Goal: Information Seeking & Learning: Learn about a topic

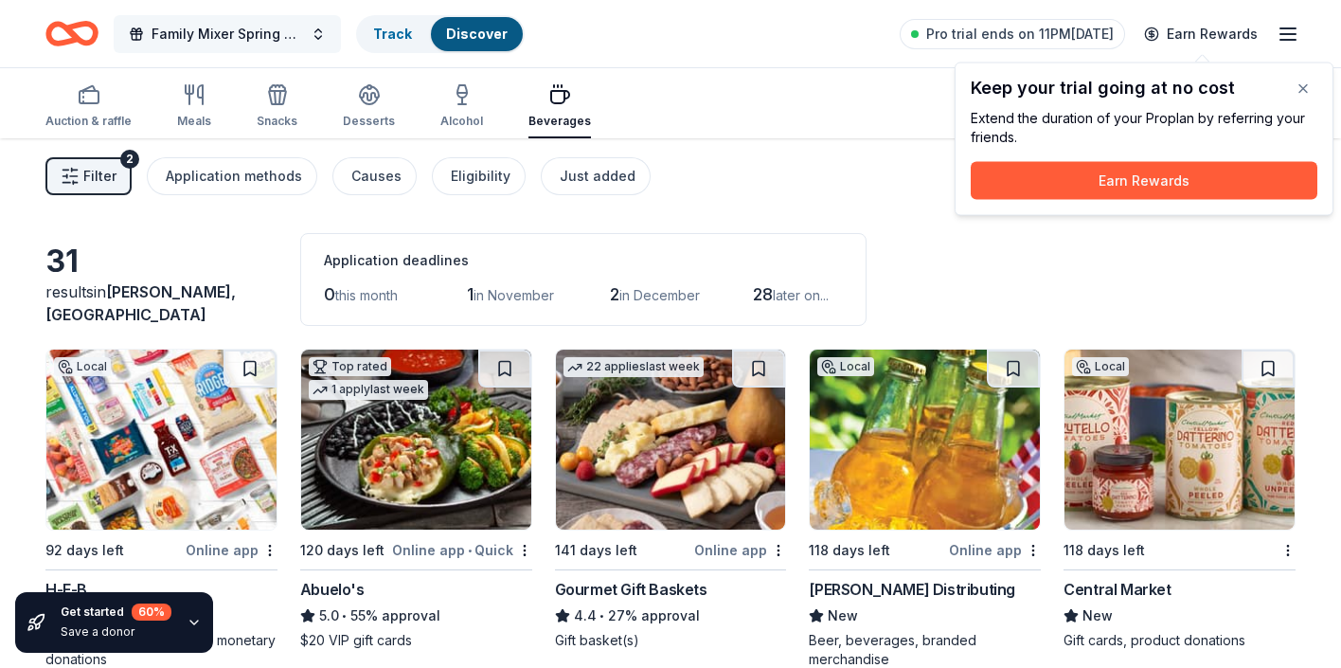
click at [310, 30] on button "Family Mixer Spring Fundraiser" at bounding box center [227, 34] width 227 height 38
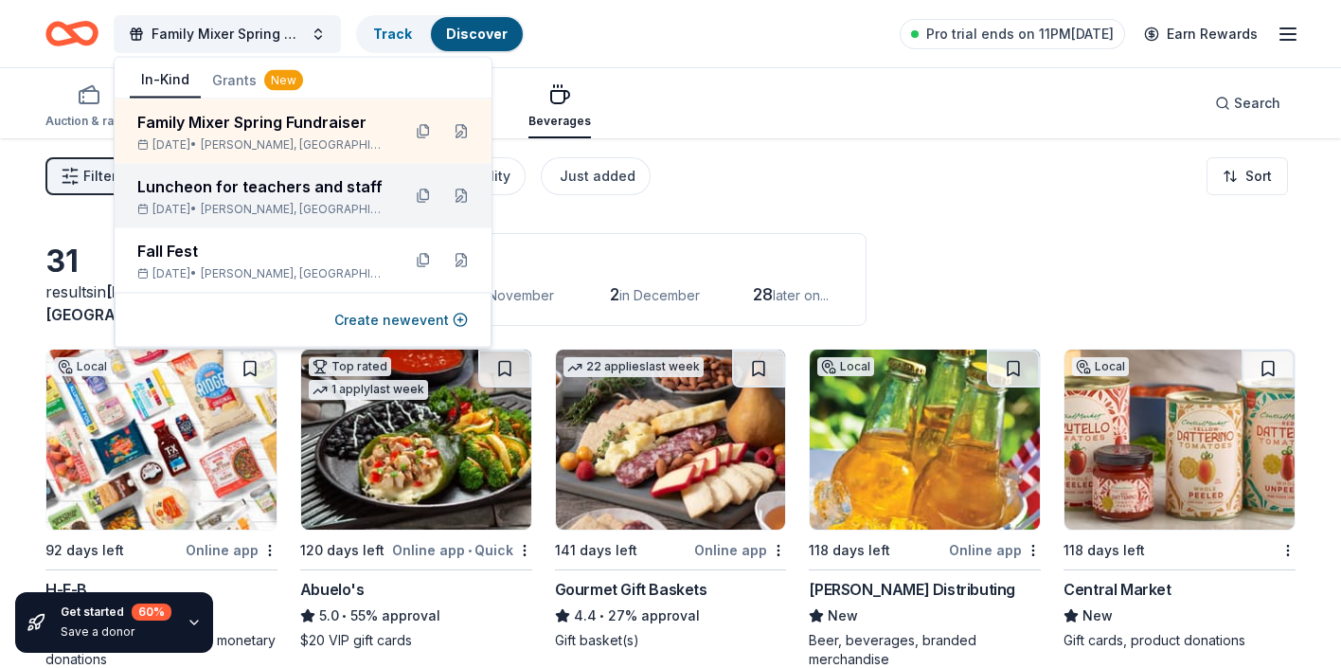
click at [274, 202] on span "[PERSON_NAME], [GEOGRAPHIC_DATA]" at bounding box center [293, 209] width 185 height 15
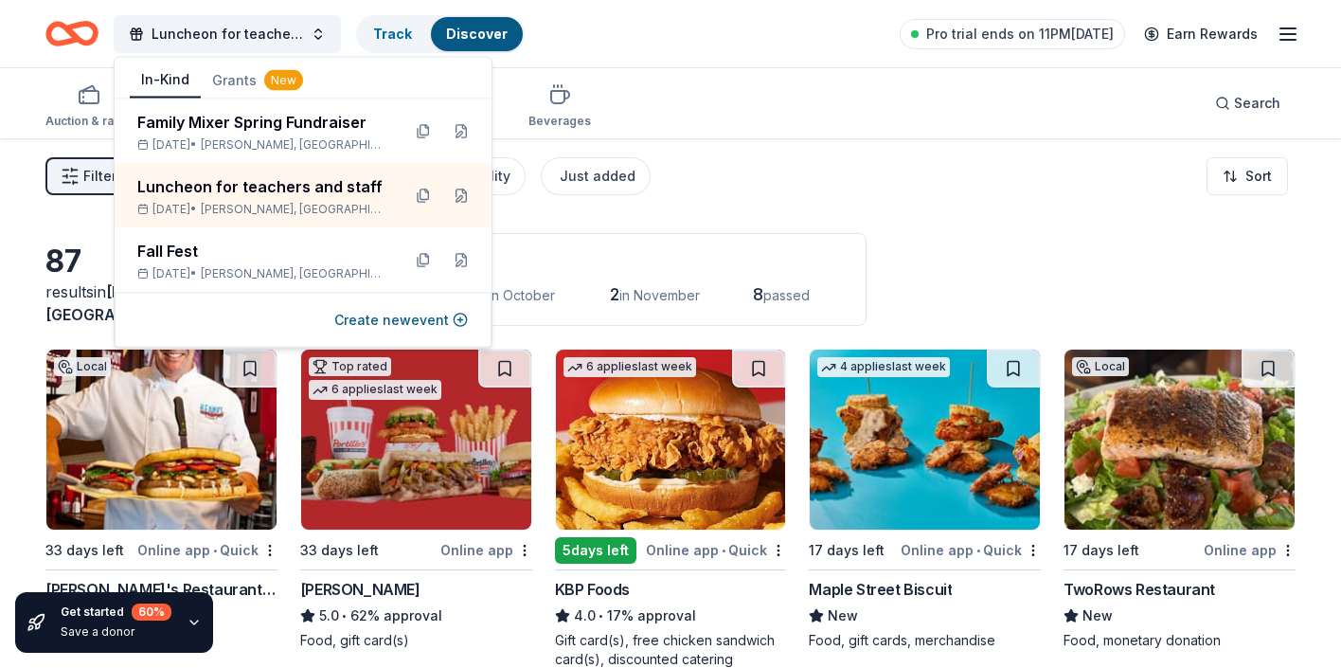
click at [855, 103] on div "Auction & raffle Meals Snacks Desserts Alcohol Beverages Search" at bounding box center [670, 103] width 1251 height 70
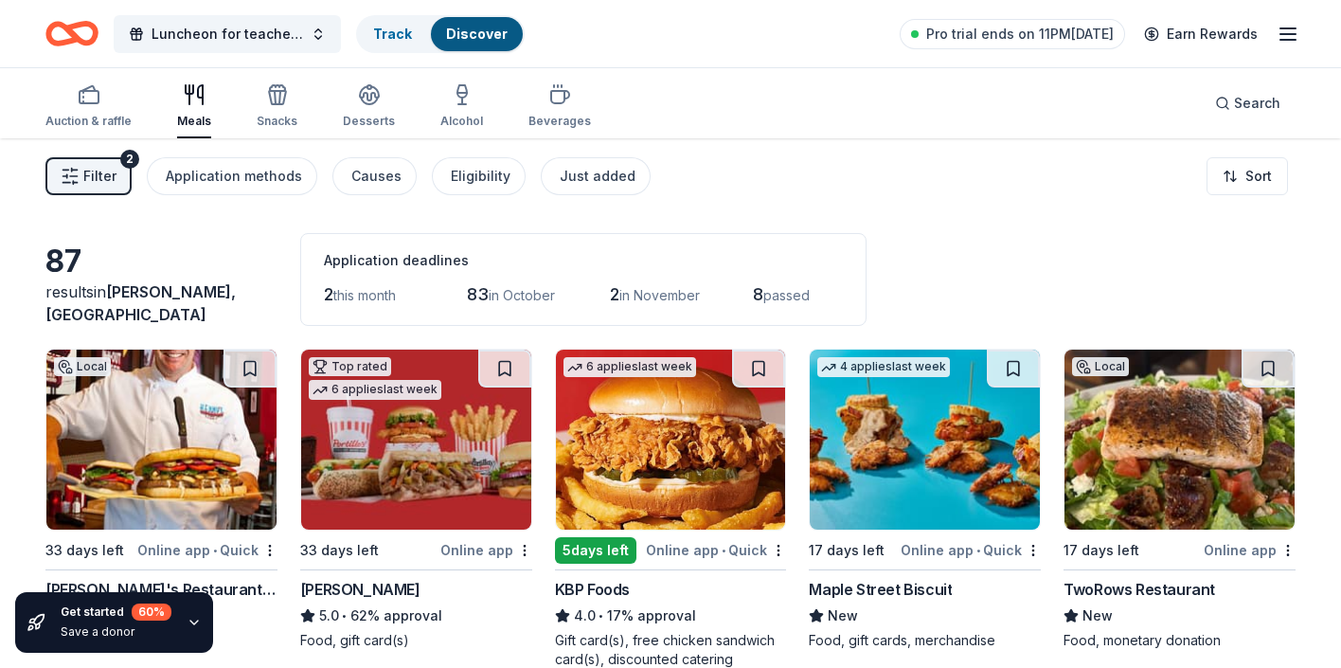
scroll to position [38, 0]
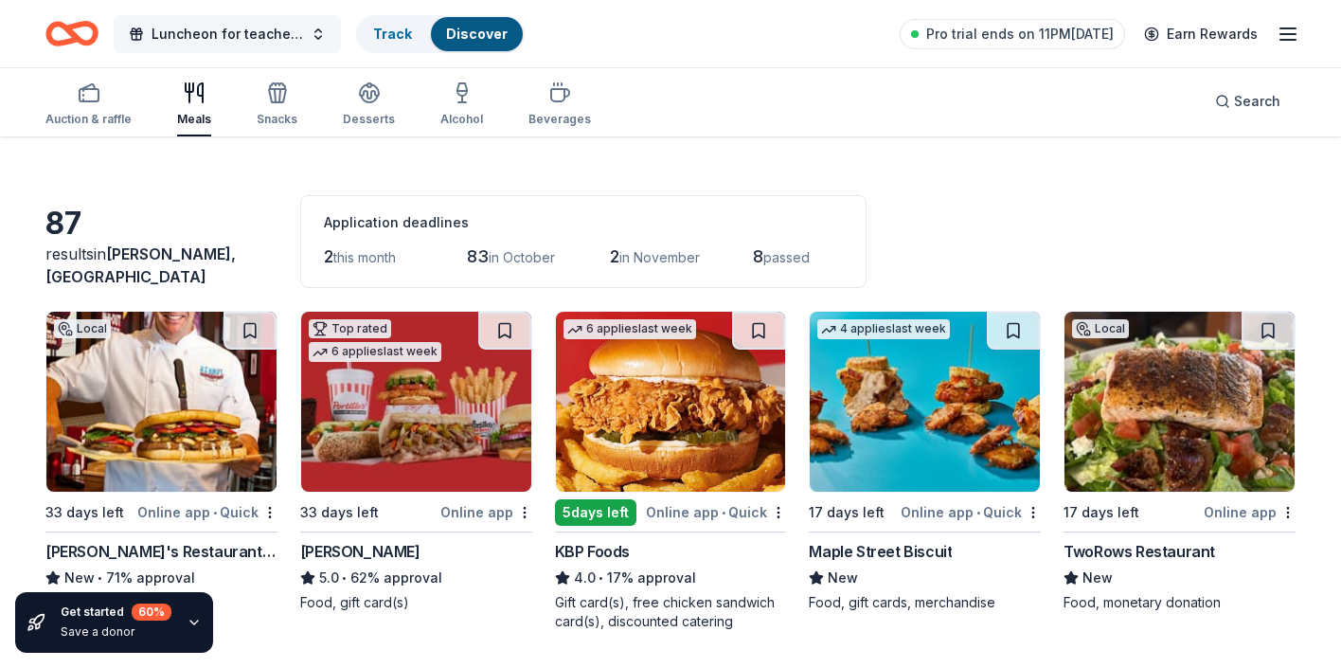
click at [233, 29] on span "Luncheon for teachers and staff" at bounding box center [228, 34] width 152 height 23
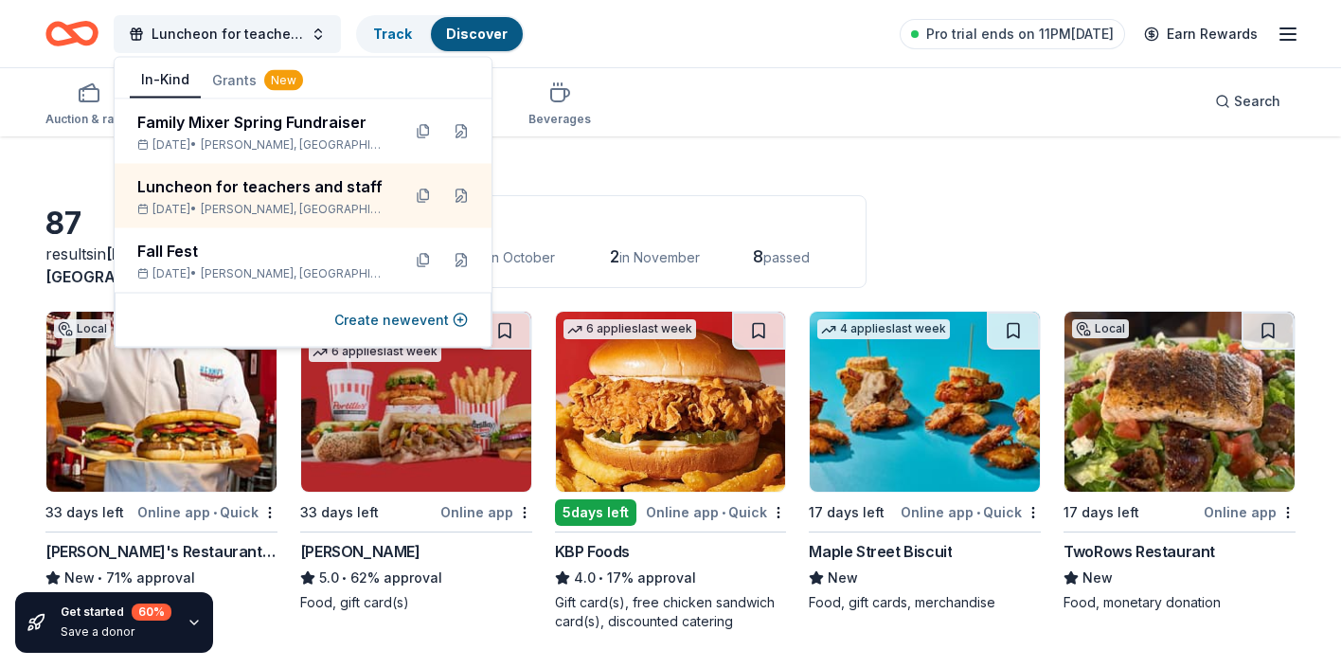
click at [939, 100] on div "Auction & raffle Meals Snacks Desserts Alcohol Beverages Search" at bounding box center [670, 101] width 1251 height 70
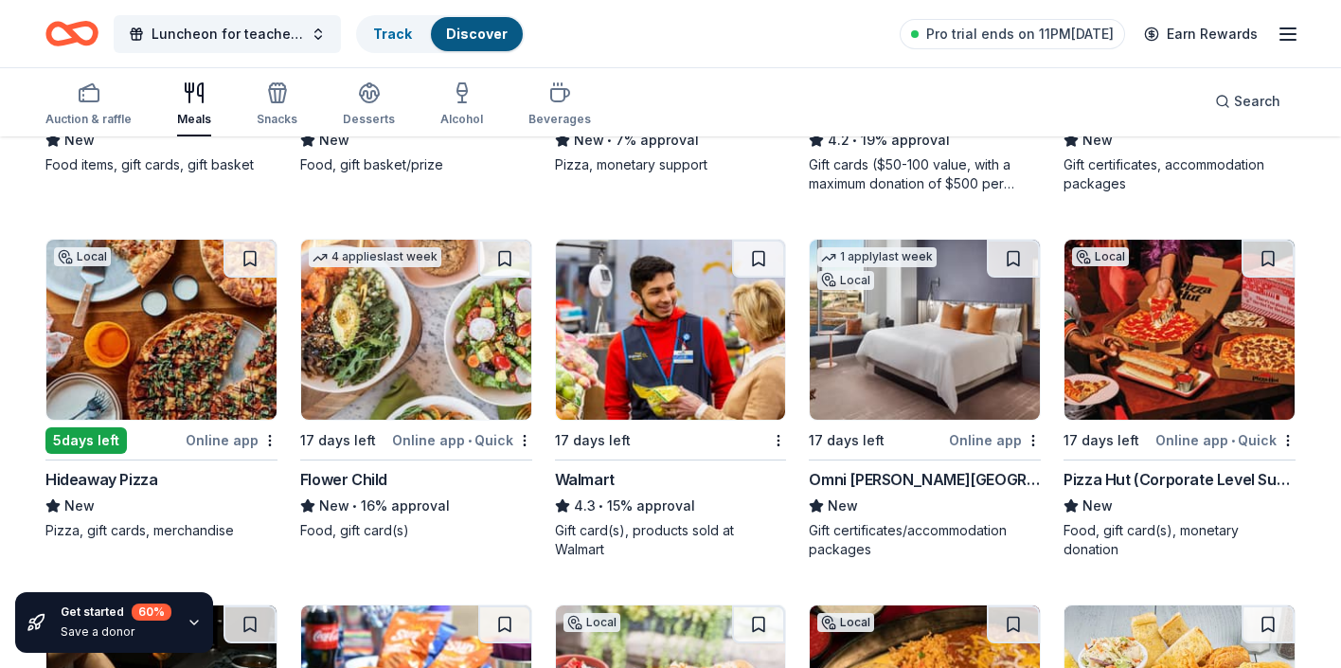
scroll to position [1592, 0]
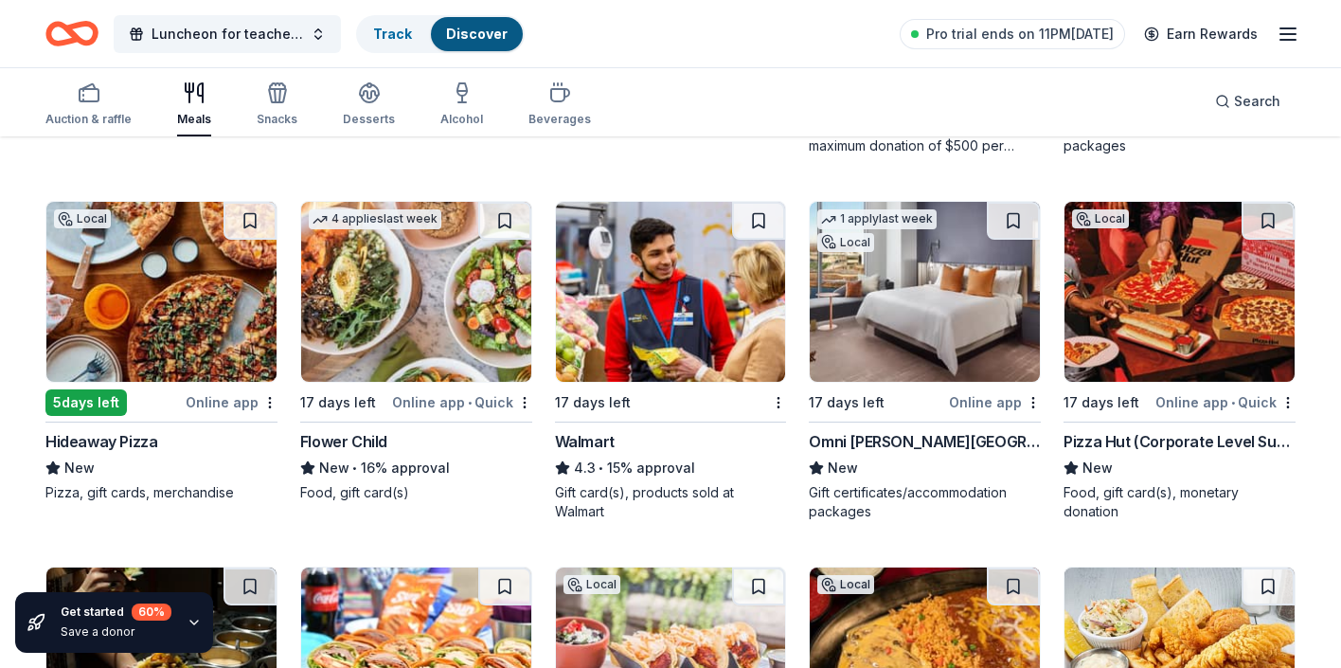
click at [572, 441] on div "Walmart" at bounding box center [585, 441] width 60 height 23
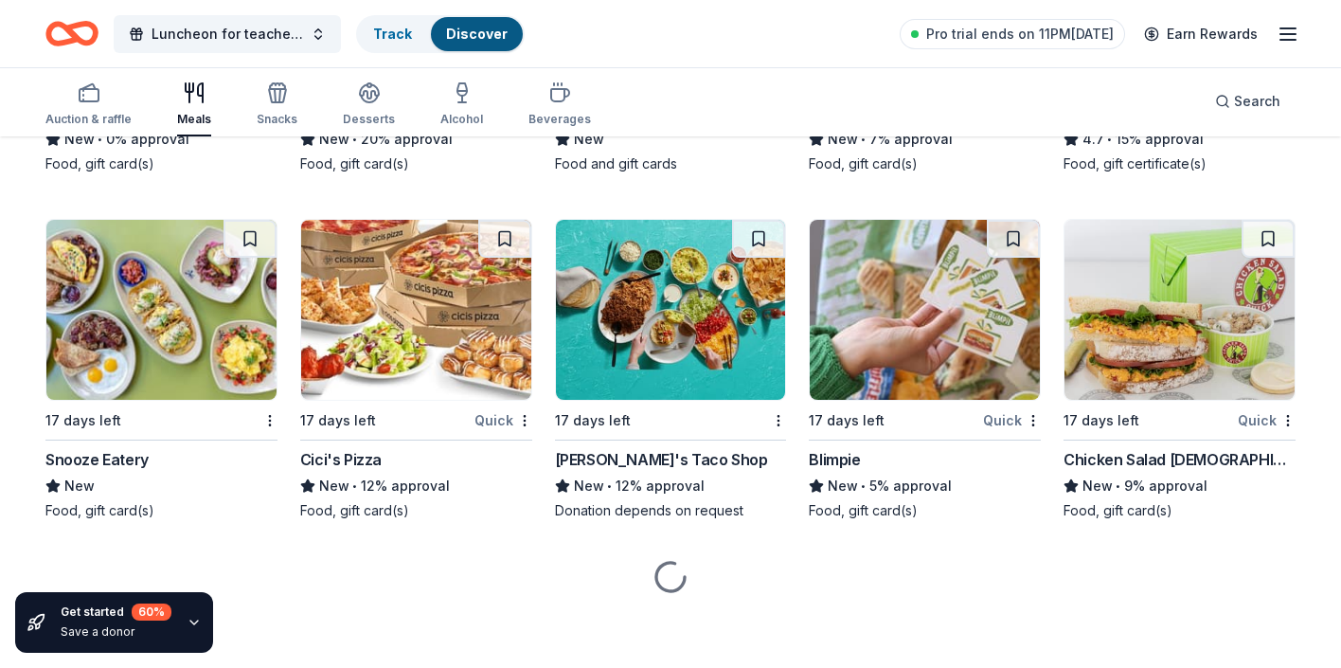
scroll to position [5486, 0]
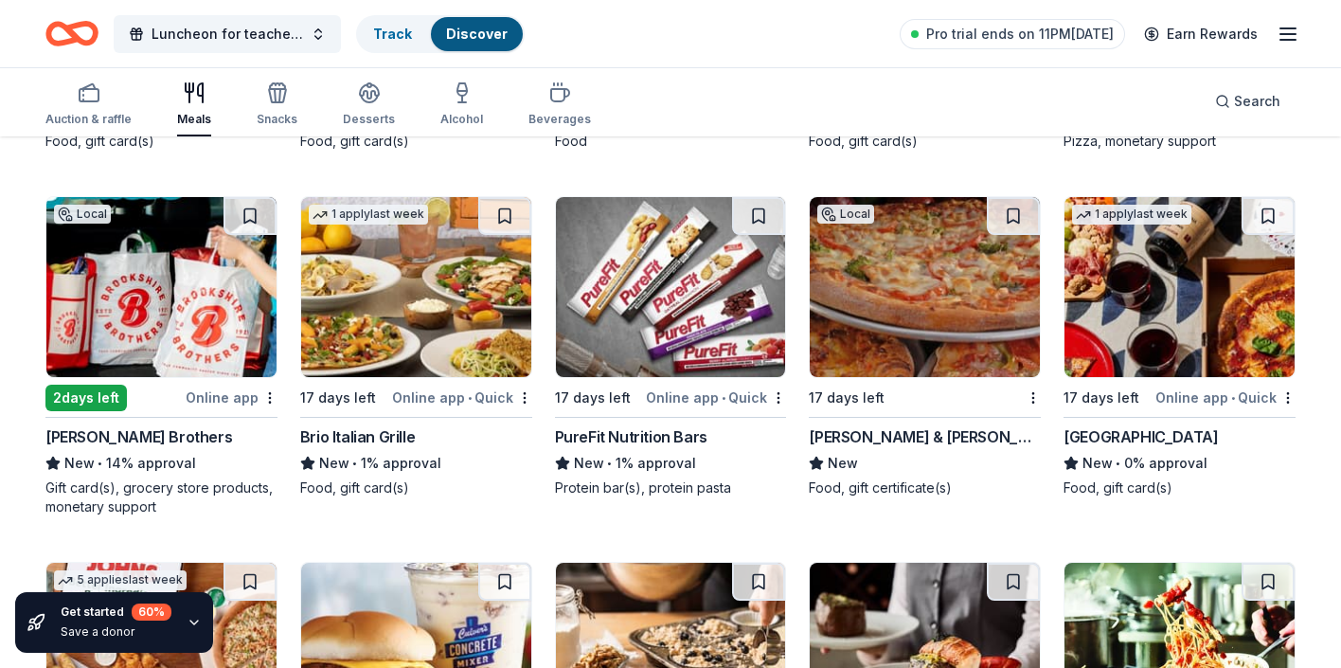
scroll to position [4778, 0]
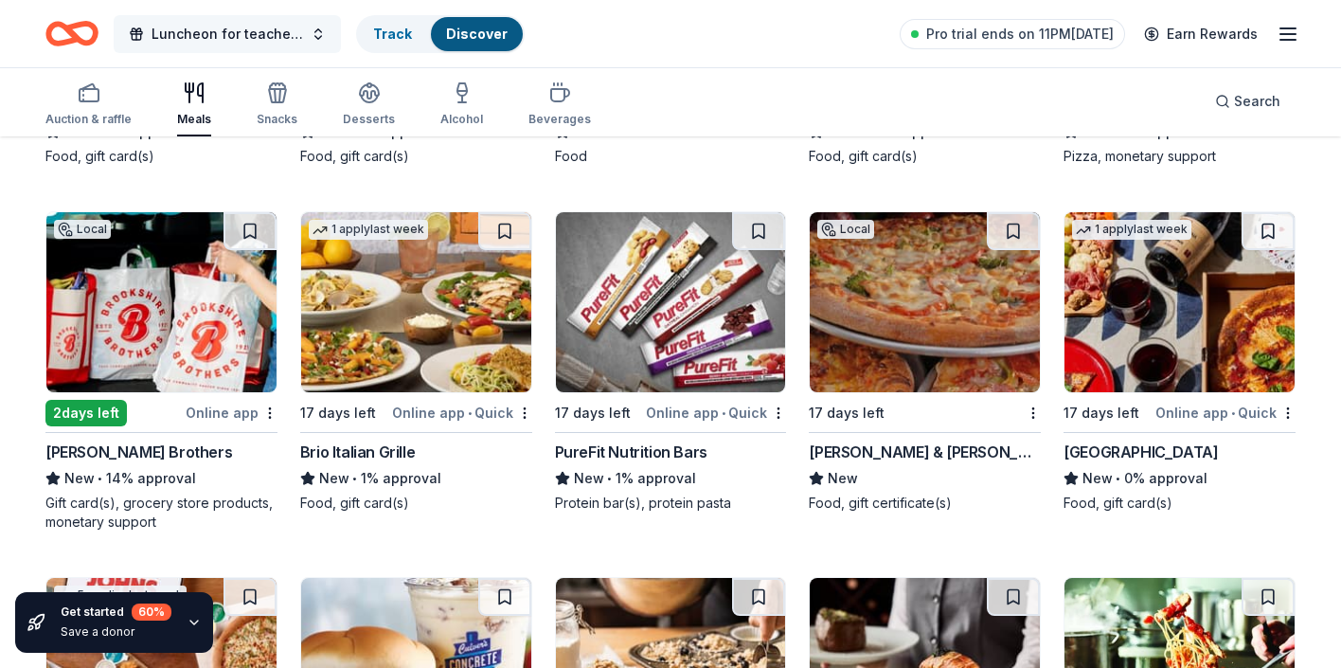
click at [264, 31] on span "Luncheon for teachers and staff" at bounding box center [228, 34] width 152 height 23
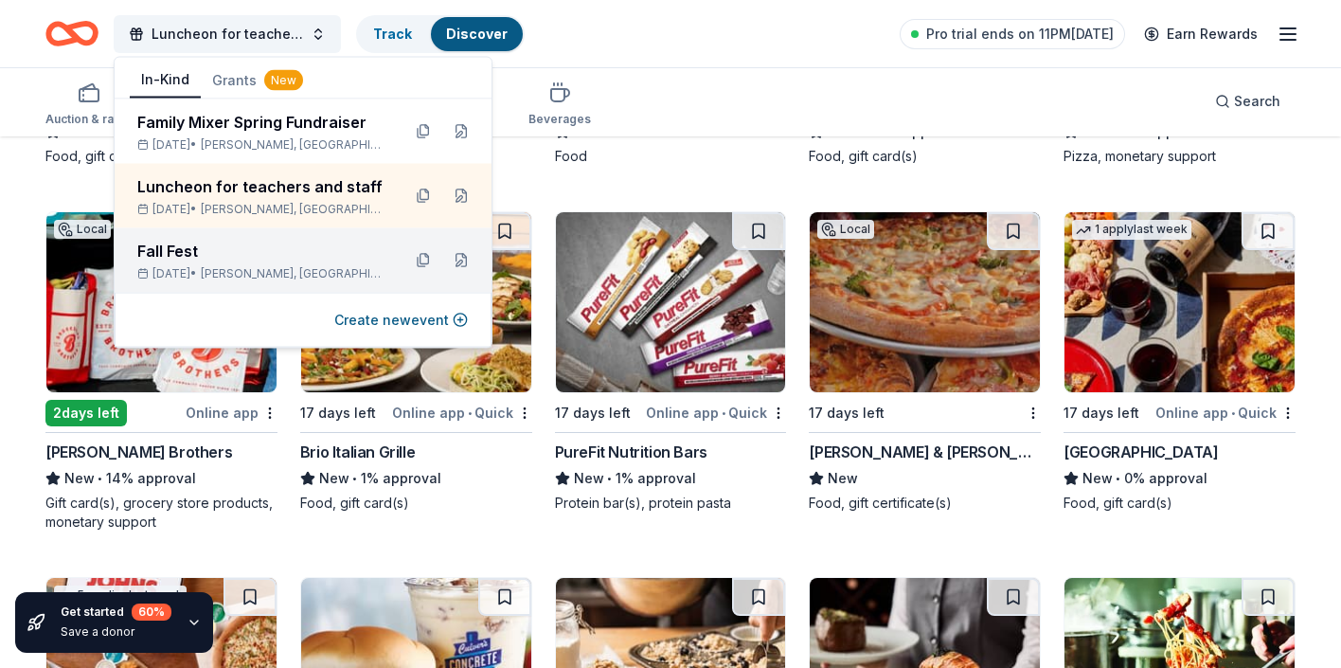
click at [229, 266] on div "[DATE] • [GEOGRAPHIC_DATA], [GEOGRAPHIC_DATA]" at bounding box center [261, 273] width 248 height 15
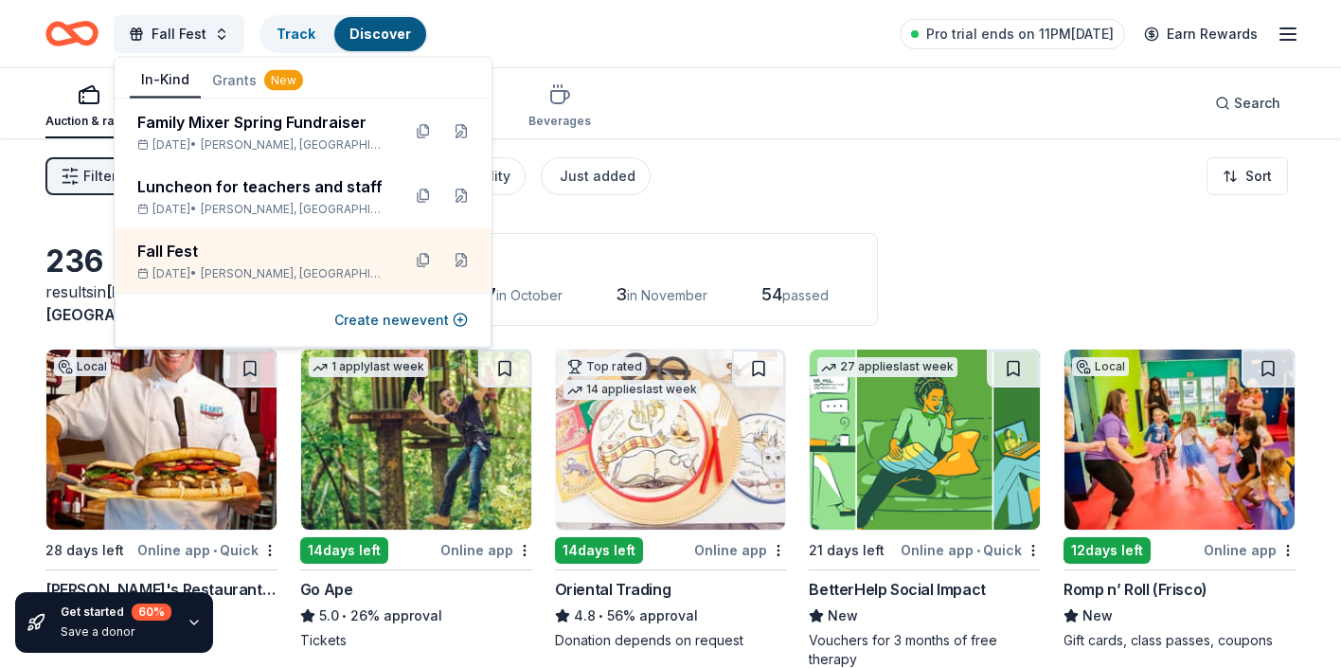
click at [814, 93] on div "Auction & raffle Meals Snacks Desserts Alcohol Beverages Search" at bounding box center [670, 103] width 1251 height 70
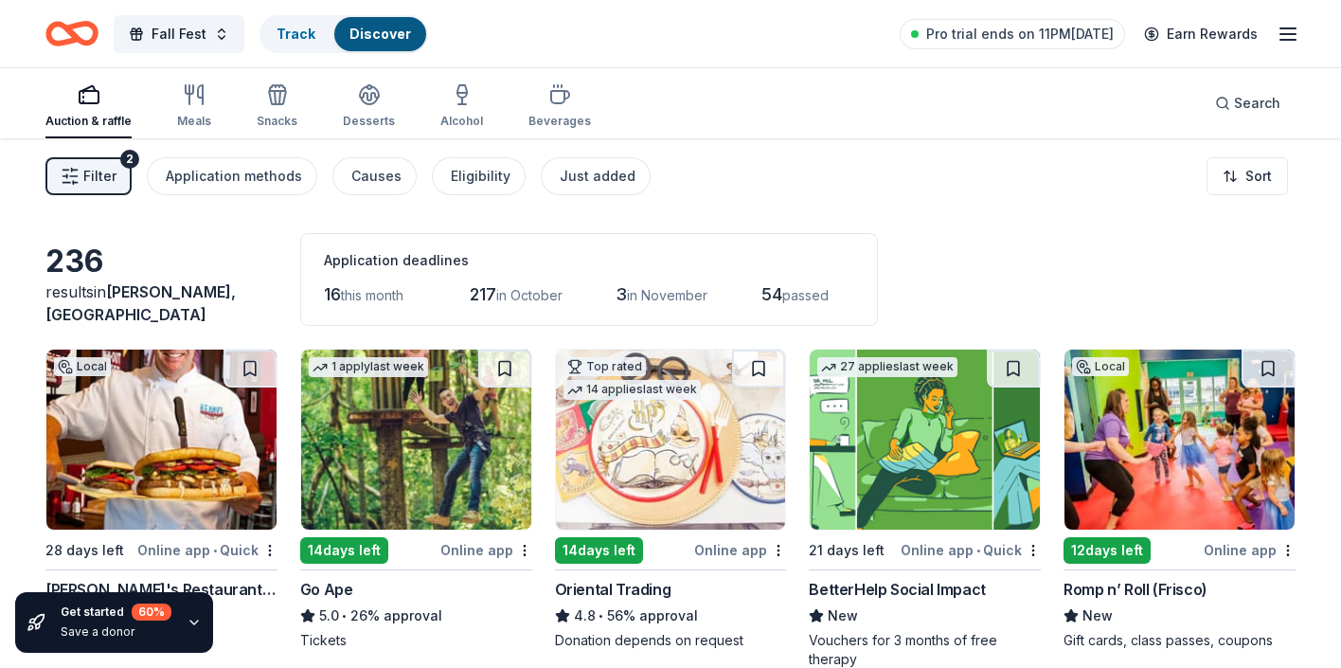
click at [814, 93] on div "Auction & raffle Meals Snacks Desserts Alcohol Beverages Search" at bounding box center [670, 103] width 1251 height 70
click at [1239, 178] on html "Fall Fest Track Discover Pro trial ends on 11PM[DATE] Earn Rewards Auction & ra…" at bounding box center [670, 334] width 1341 height 668
click at [1023, 189] on html "Fall Fest Track Discover Pro trial ends on 11PM[DATE] Earn Rewards Auction & ra…" at bounding box center [670, 334] width 1341 height 668
click at [560, 171] on div "Just added" at bounding box center [598, 176] width 76 height 23
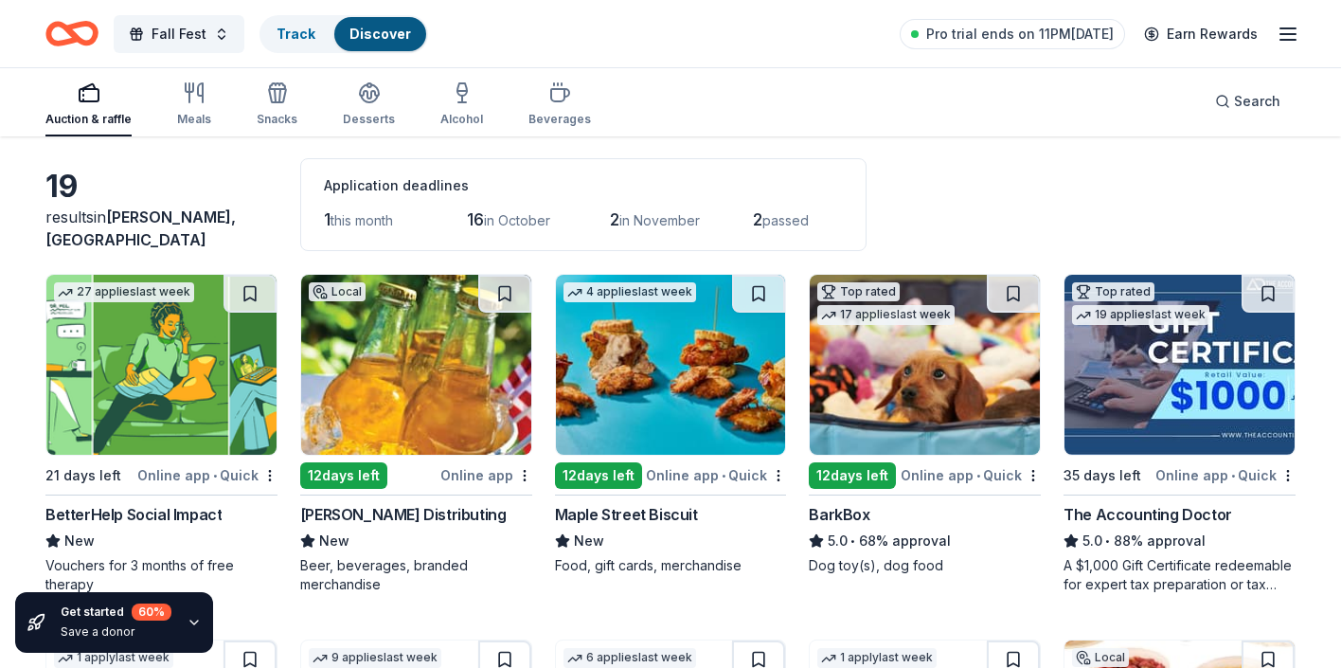
scroll to position [114, 0]
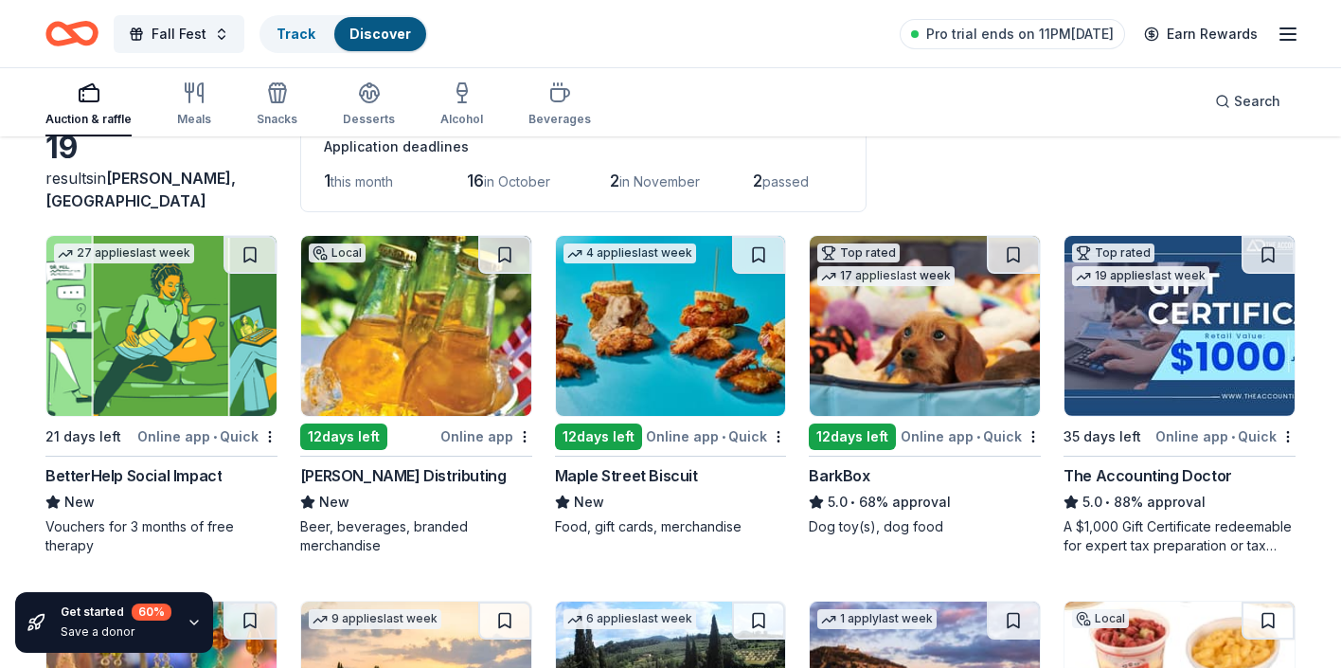
click at [1071, 151] on div "19 results in [GEOGRAPHIC_DATA], [GEOGRAPHIC_DATA] Application deadlines 1 this…" at bounding box center [670, 165] width 1251 height 93
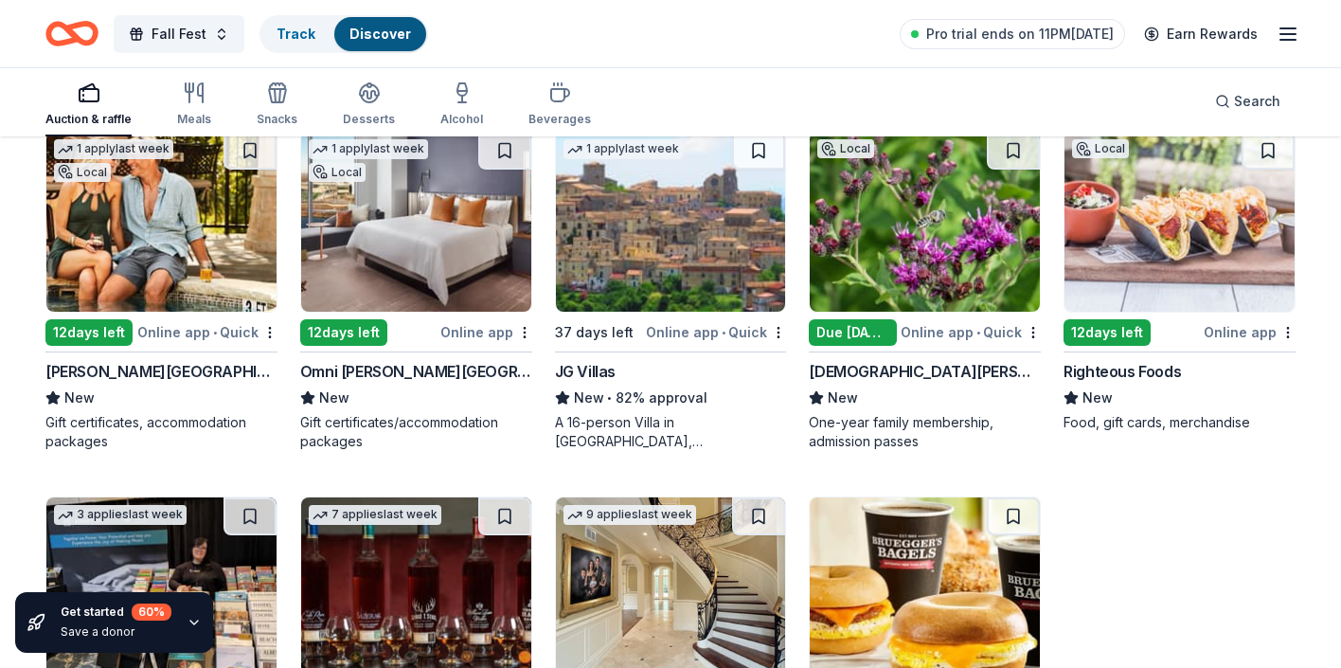
scroll to position [946, 0]
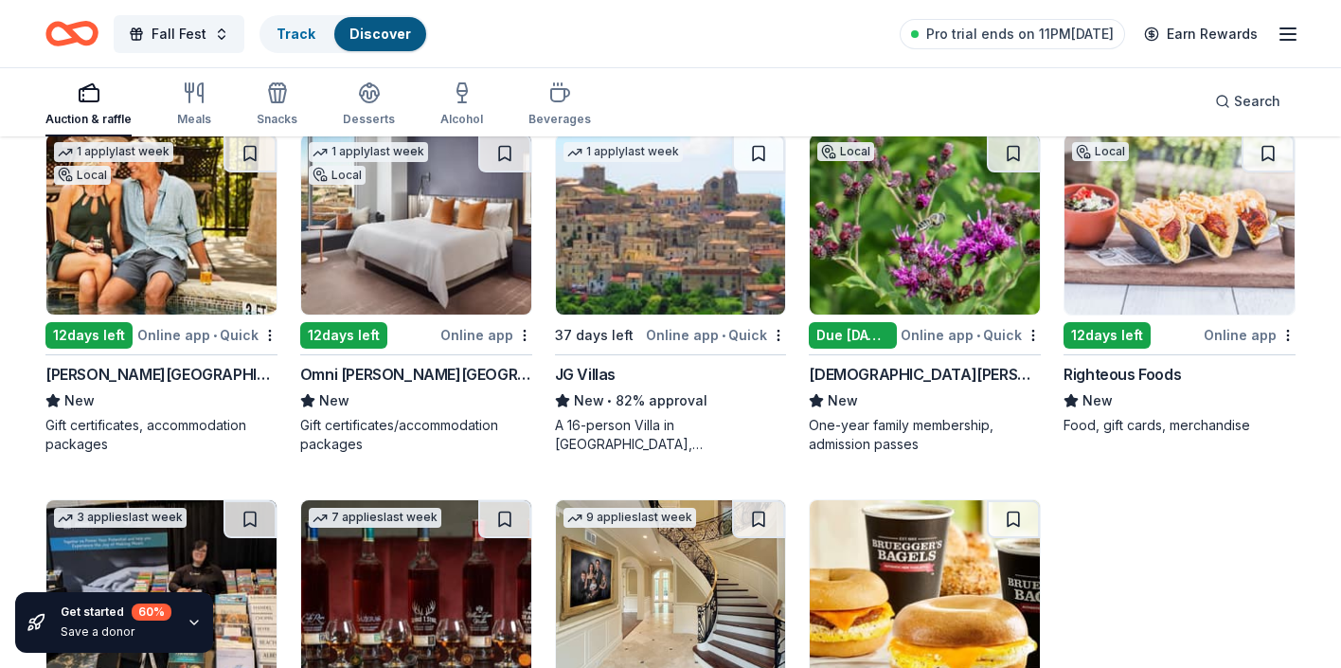
click at [608, 401] on span "•" at bounding box center [609, 400] width 5 height 15
click at [1249, 590] on div "27 applies last week 21 days left Online app • Quick BetterHelp Social Impact N…" at bounding box center [670, 110] width 1251 height 1417
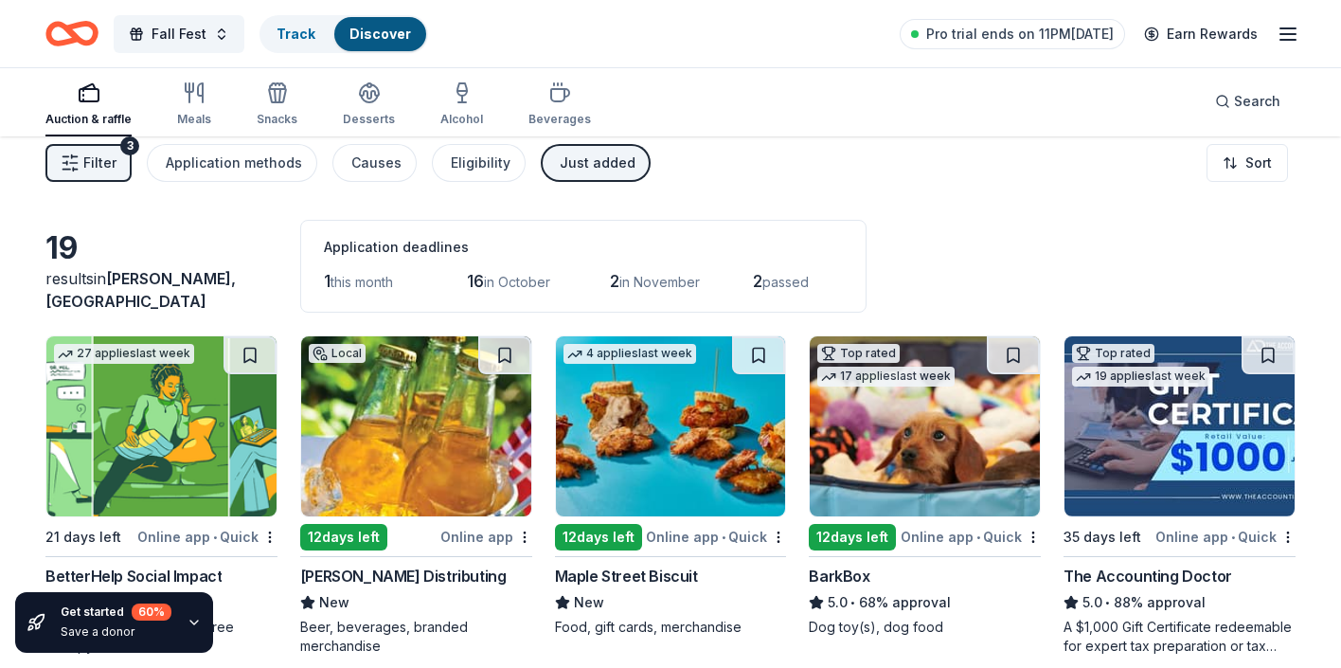
scroll to position [0, 0]
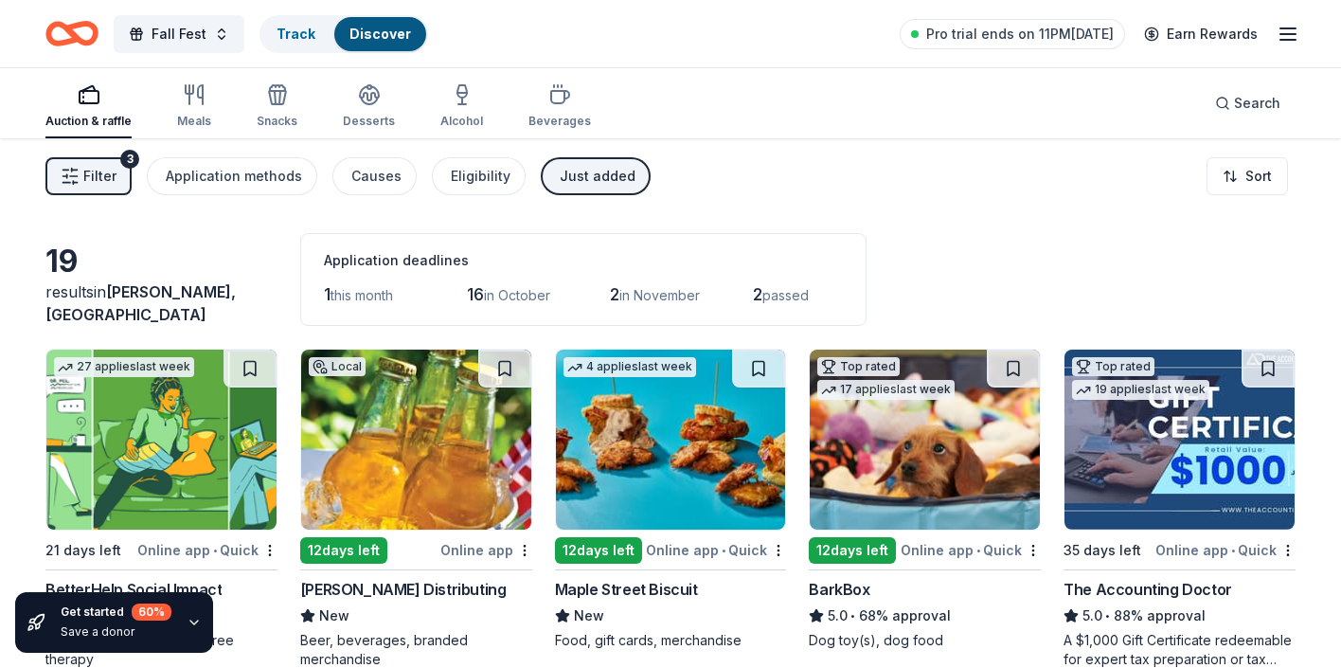
click at [624, 169] on button "Just added" at bounding box center [596, 176] width 110 height 38
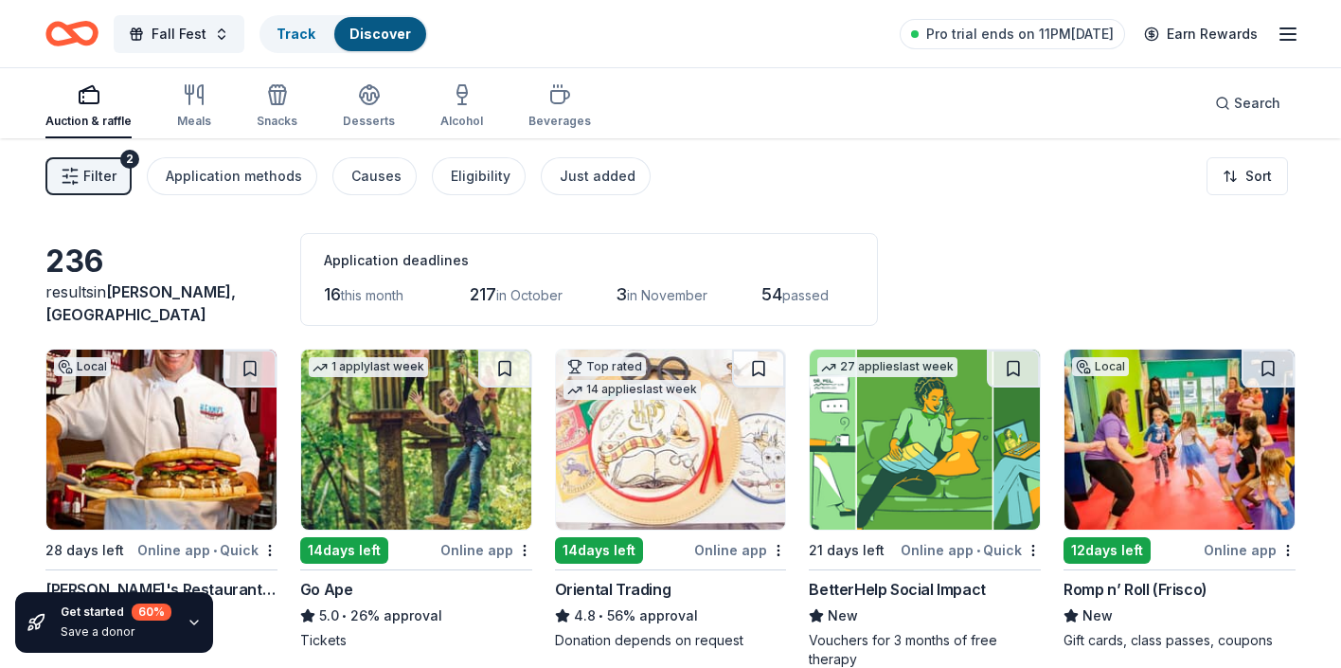
click at [934, 211] on div "Filter 2 Application methods Causes Eligibility Just added Sort" at bounding box center [670, 176] width 1341 height 76
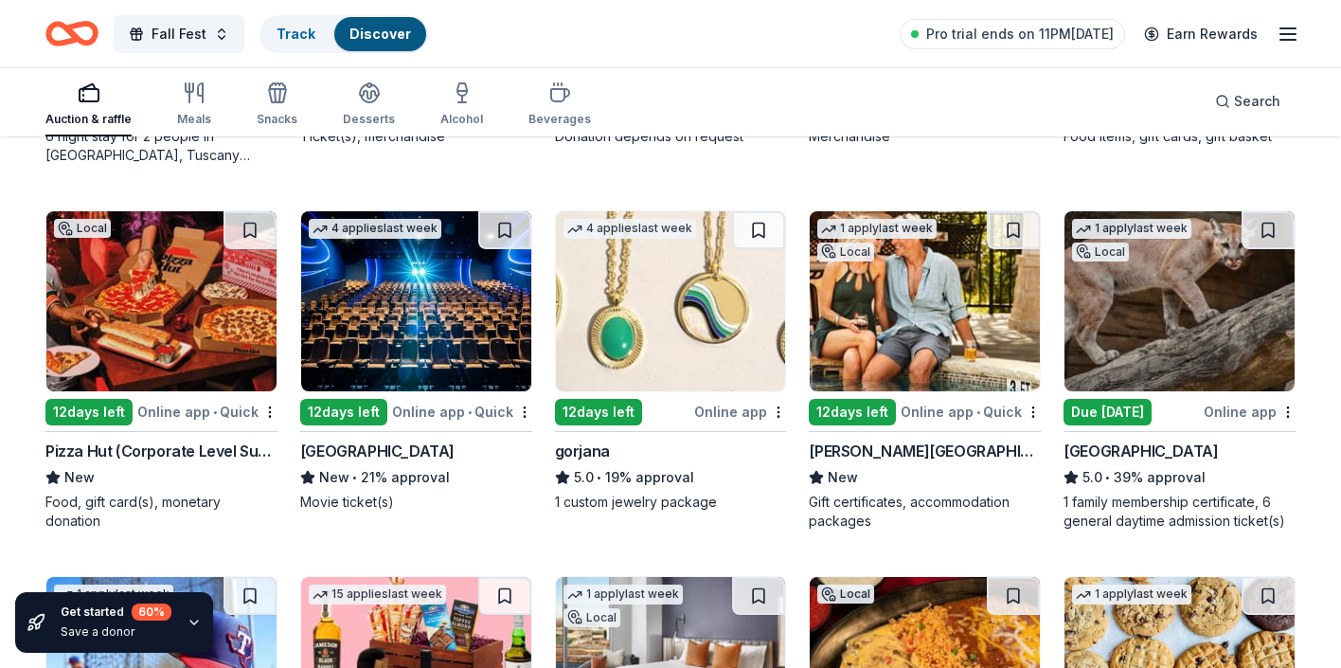
scroll to position [3042, 0]
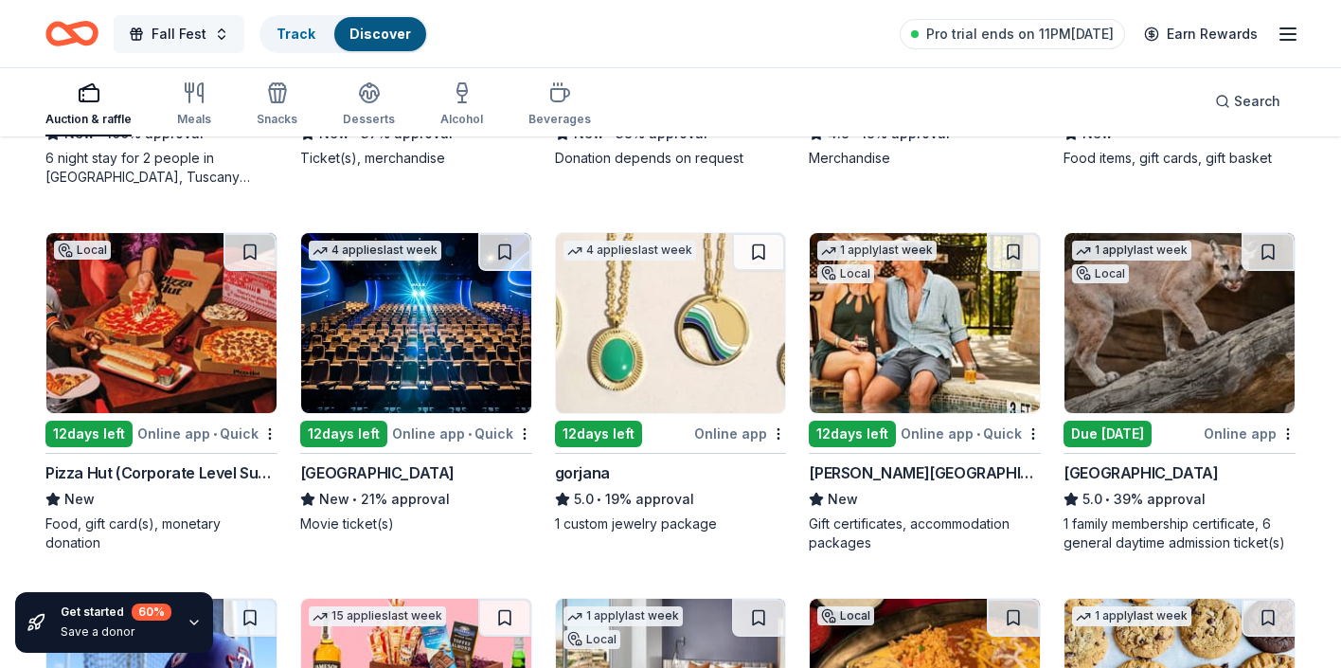
click at [163, 29] on span "Fall Fest" at bounding box center [179, 34] width 55 height 23
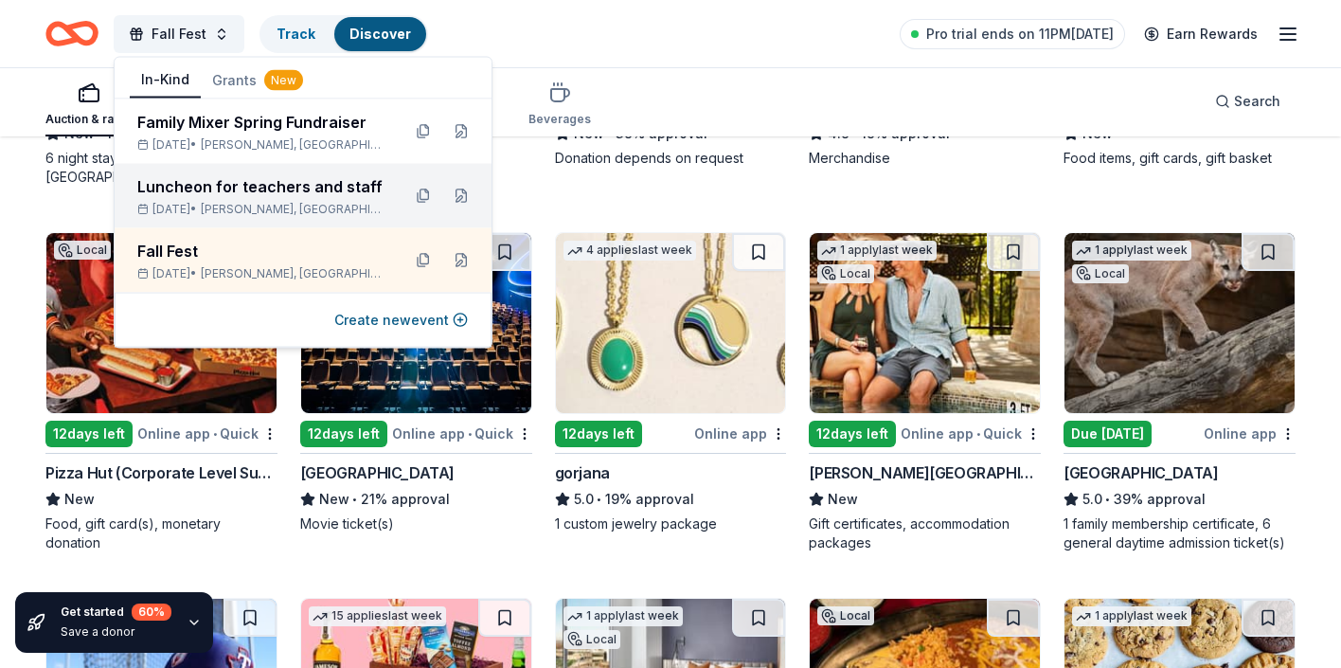
click at [266, 195] on div "Luncheon for teachers and staff" at bounding box center [261, 186] width 248 height 23
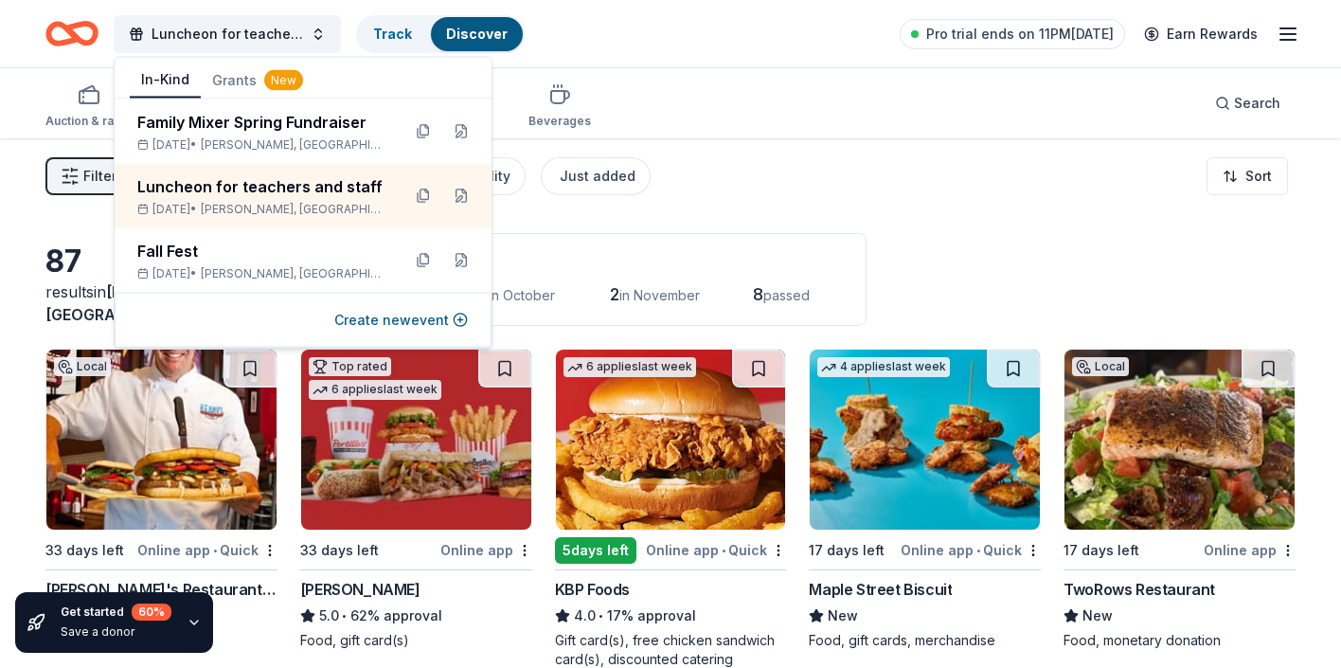
click at [979, 251] on div "87 results in [PERSON_NAME], [GEOGRAPHIC_DATA] Application deadlines 2 this mon…" at bounding box center [670, 279] width 1251 height 93
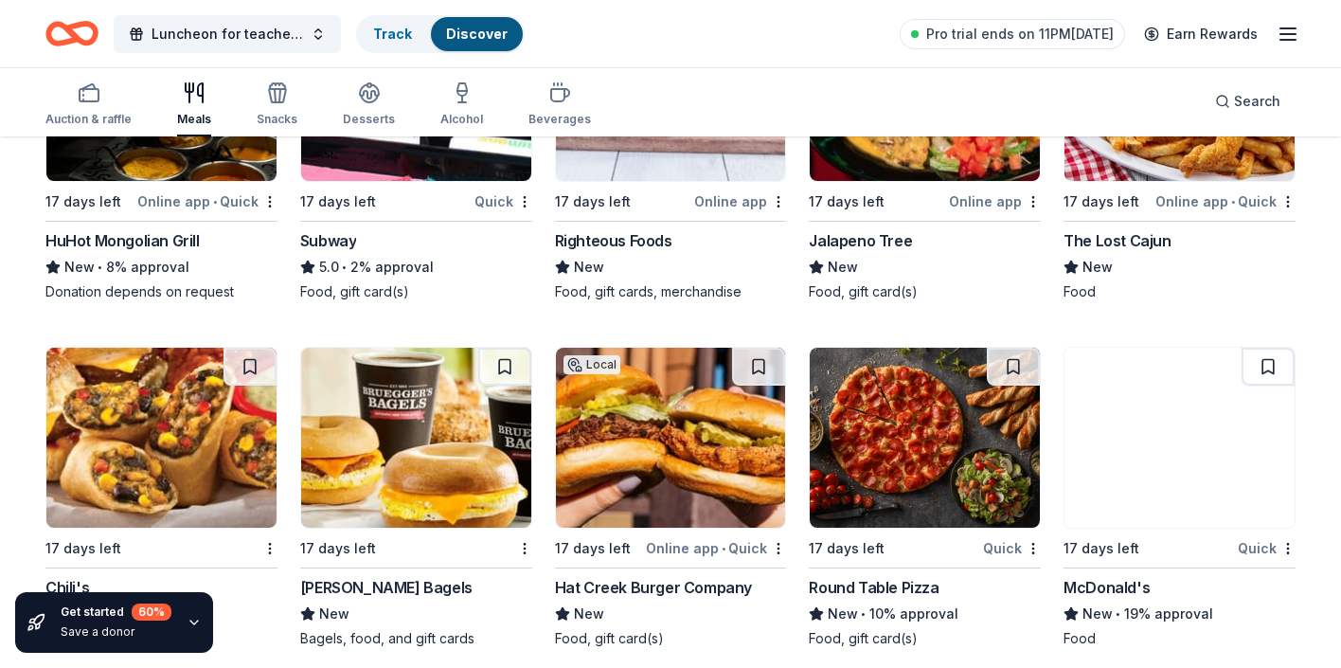
scroll to position [2236, 0]
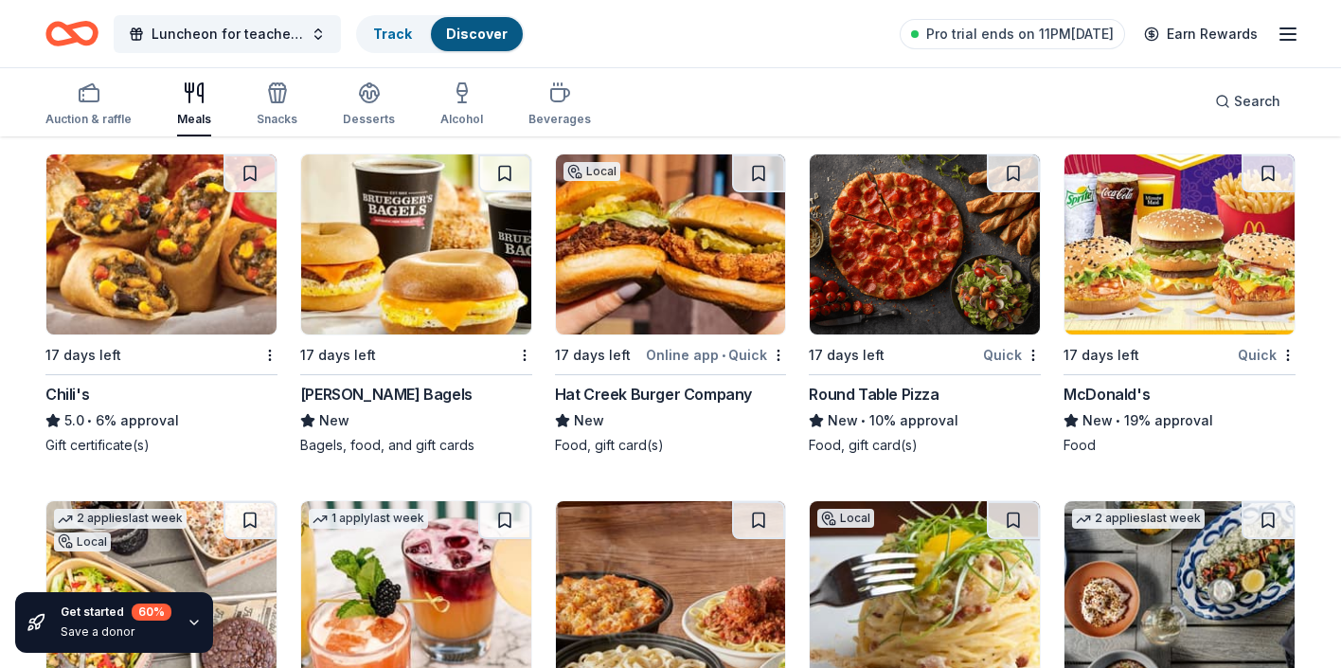
scroll to position [2349, 0]
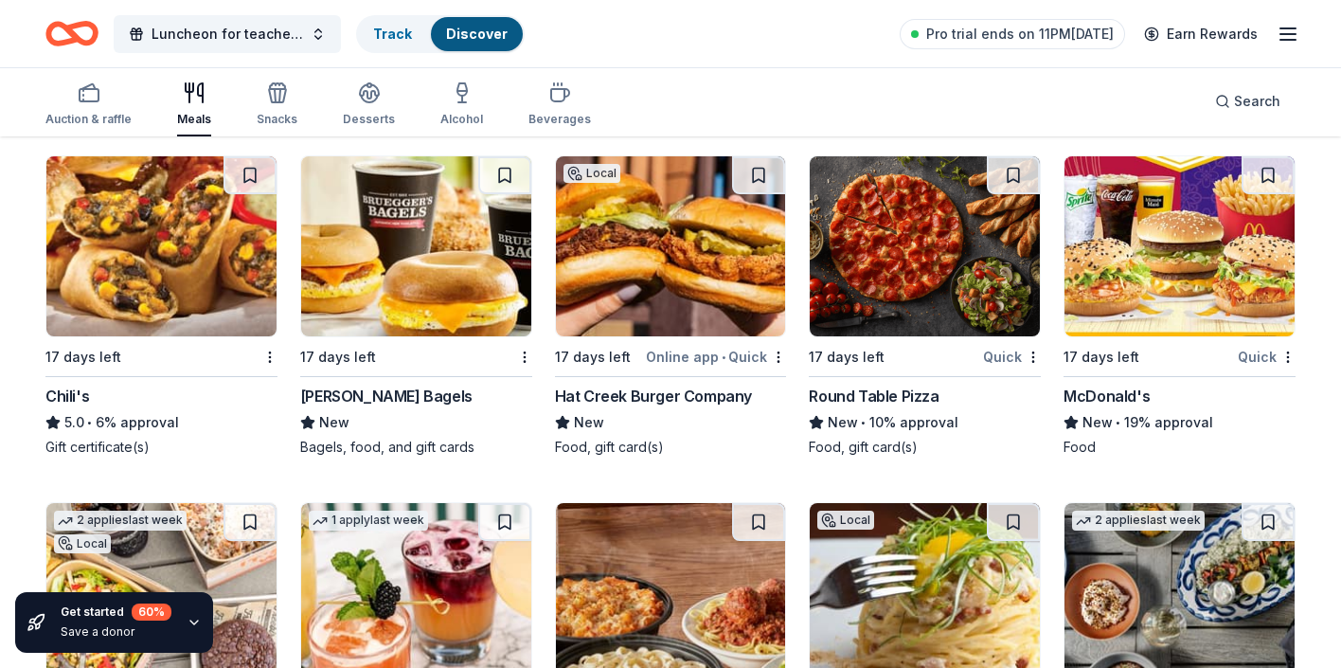
click at [887, 282] on img at bounding box center [925, 246] width 230 height 180
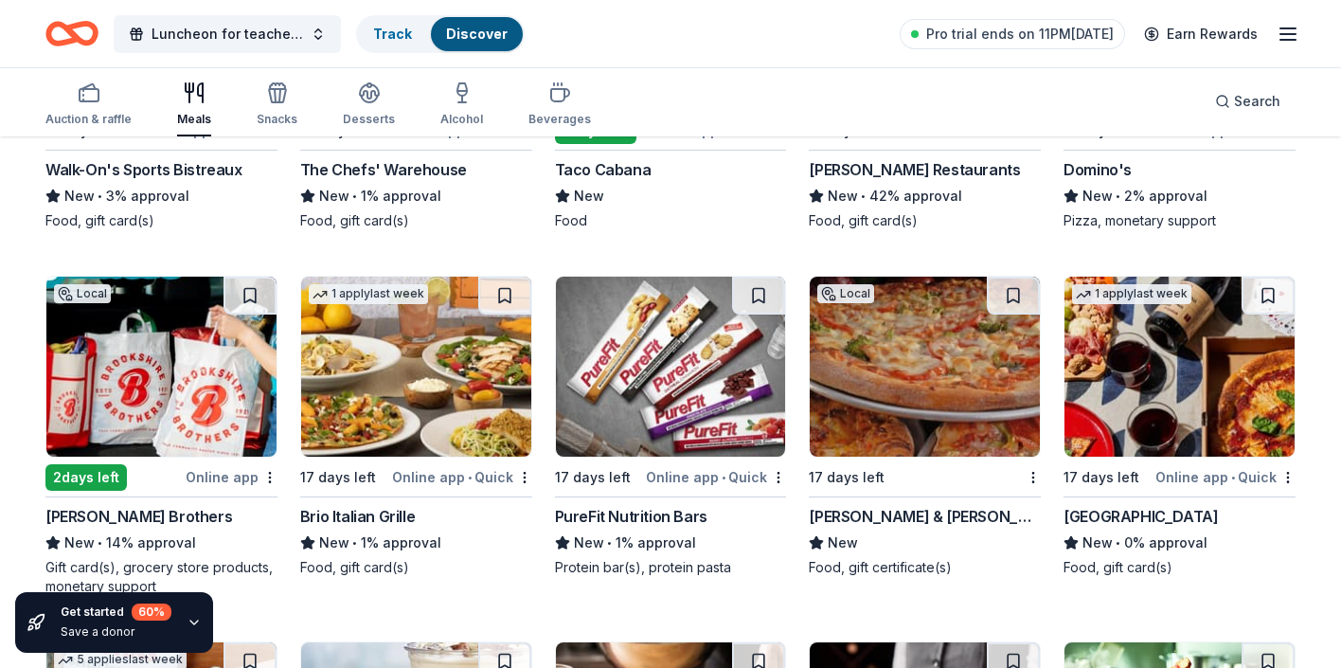
scroll to position [4737, 0]
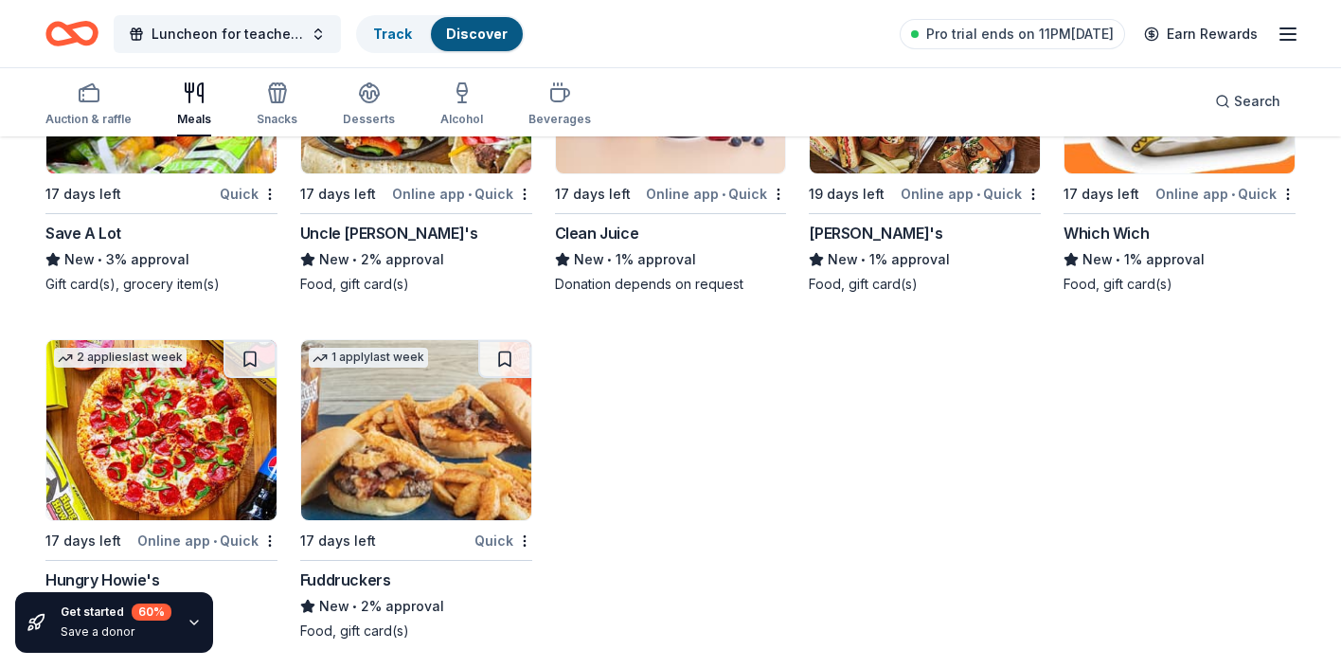
scroll to position [6066, 0]
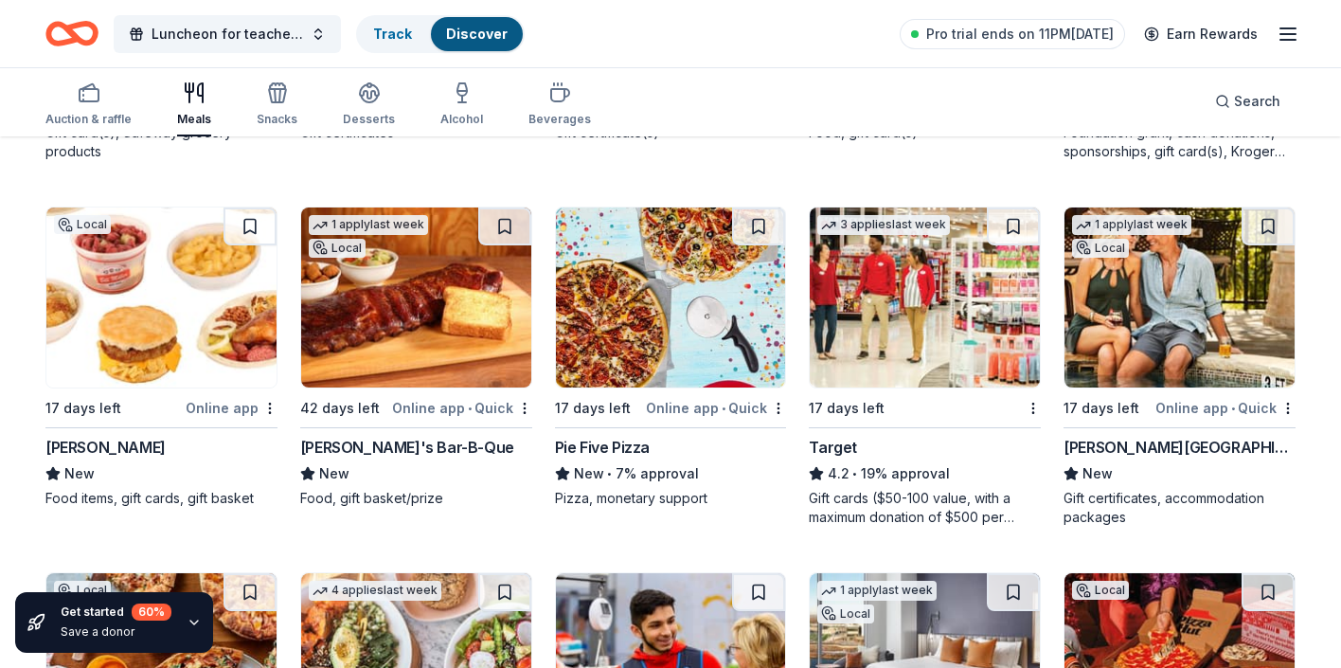
scroll to position [1215, 0]
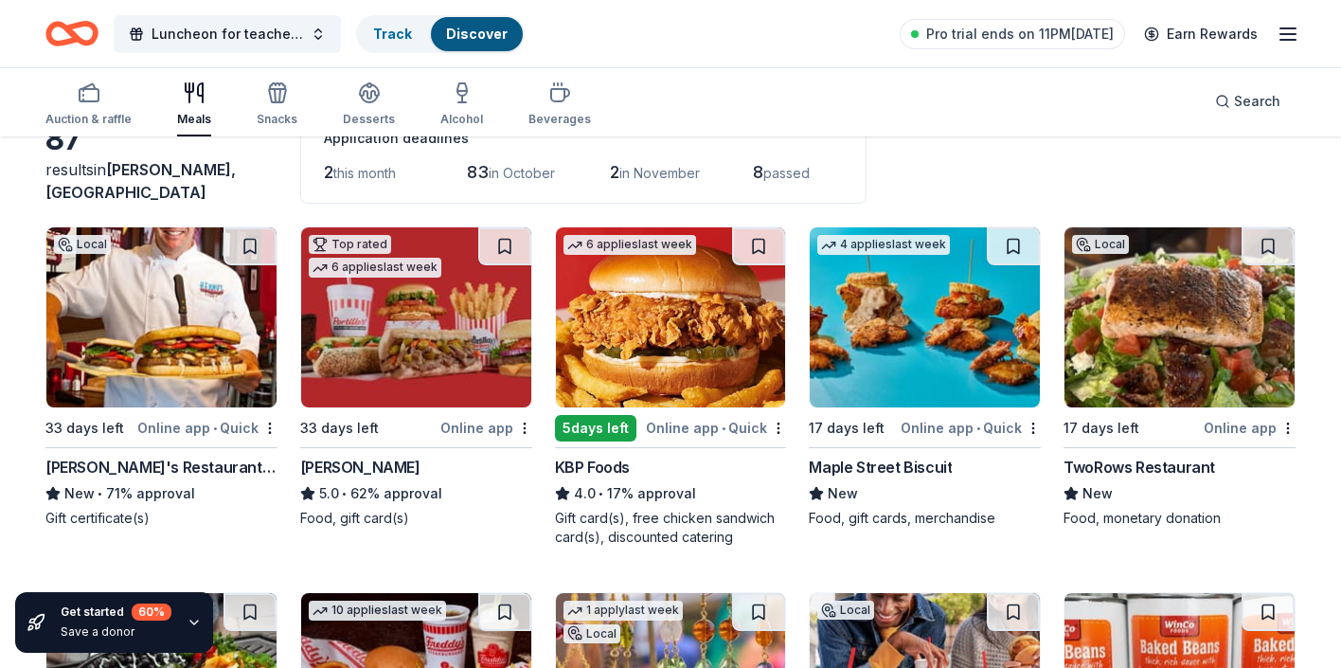
scroll to position [152, 0]
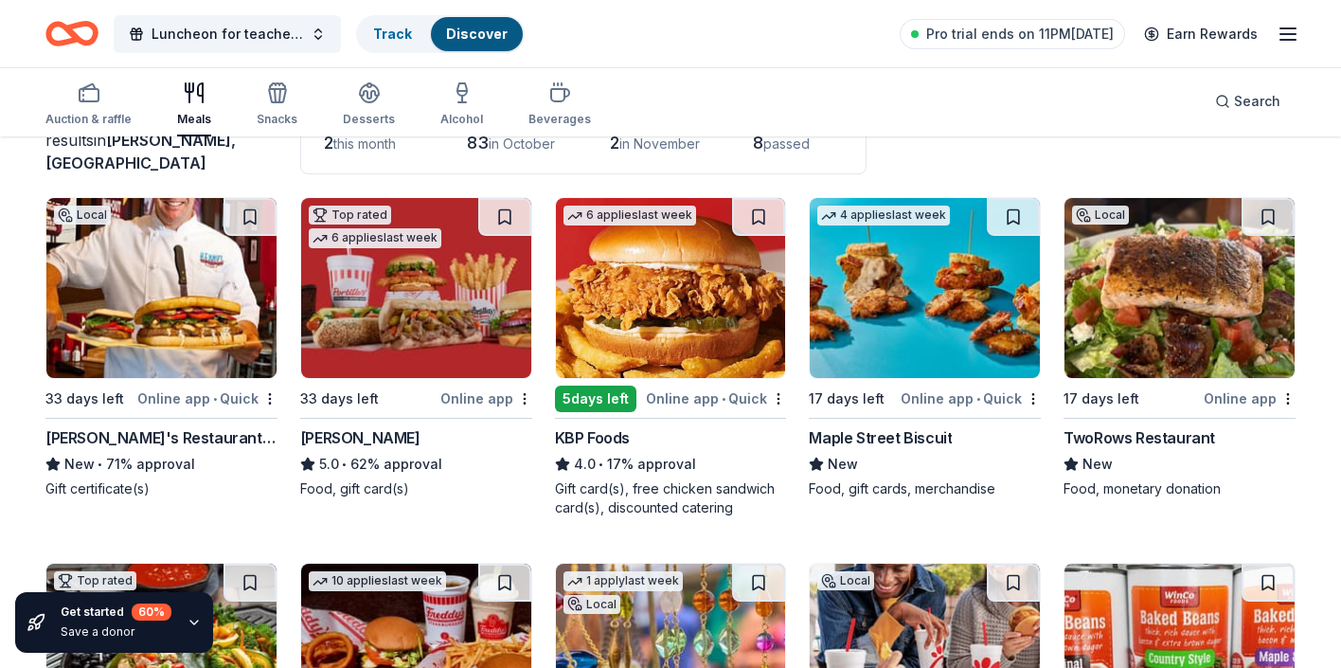
click at [176, 426] on div "[PERSON_NAME]'s Restaurant Group" at bounding box center [161, 437] width 232 height 23
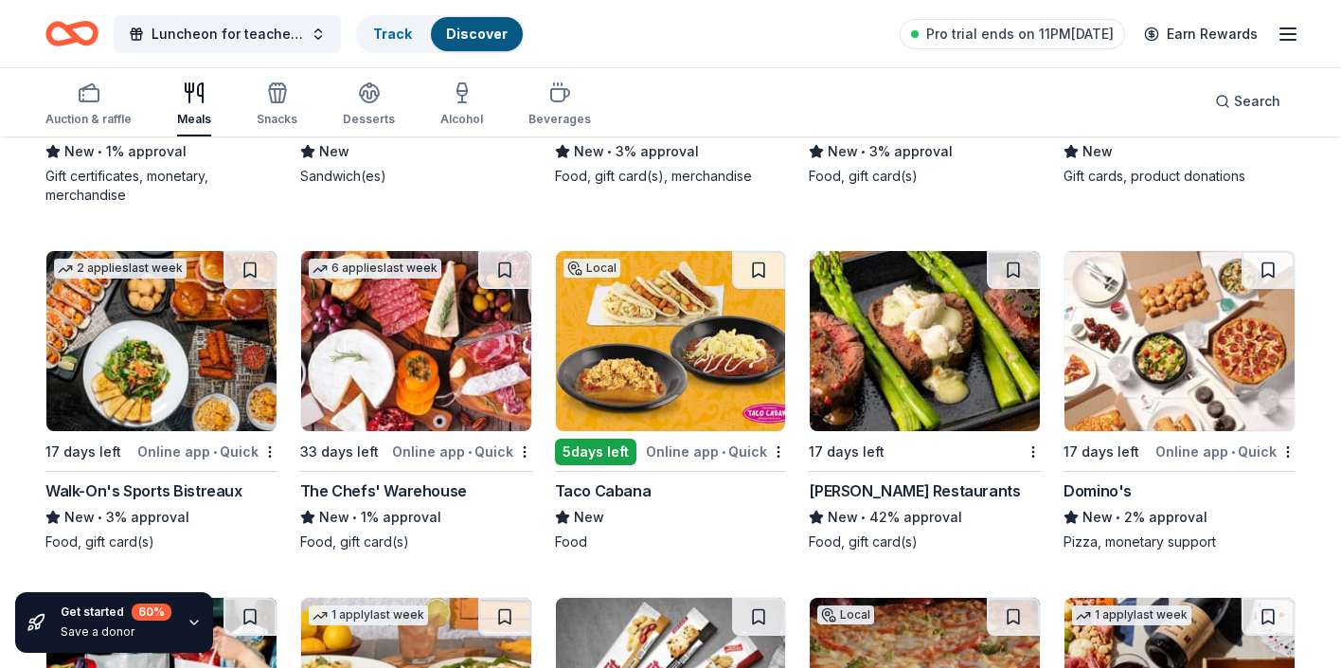
scroll to position [4396, 0]
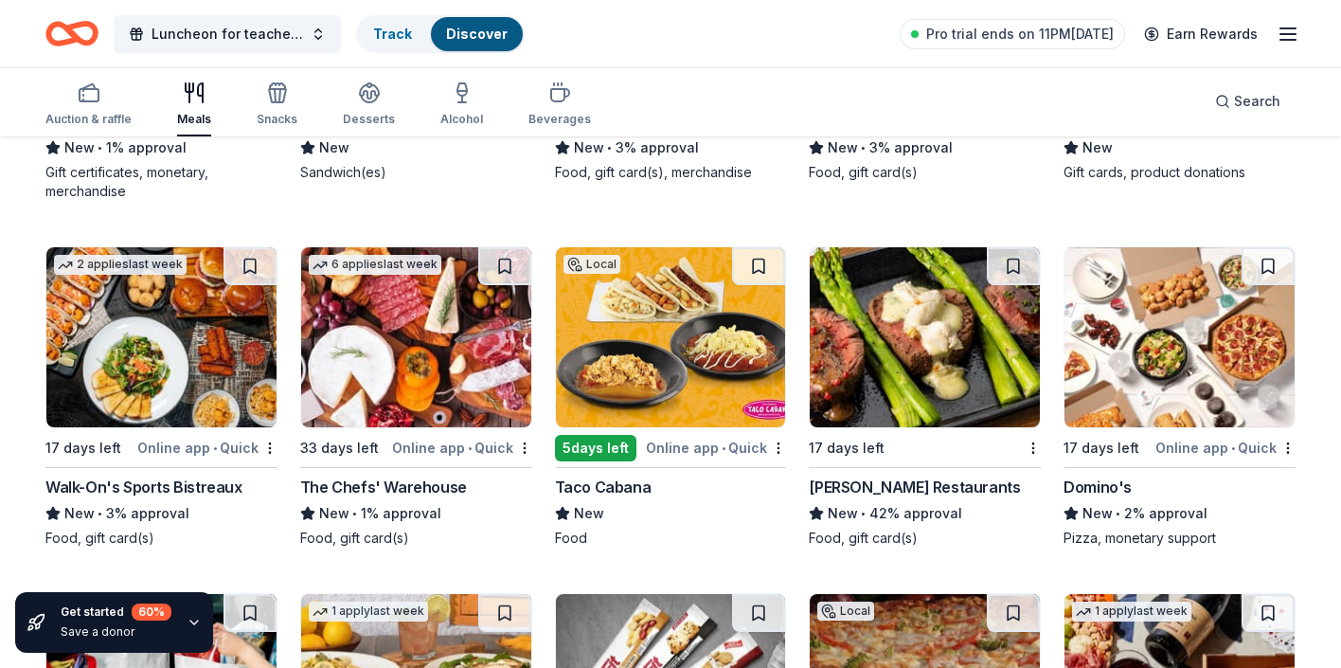
click at [1099, 484] on div "Domino's" at bounding box center [1098, 487] width 68 height 23
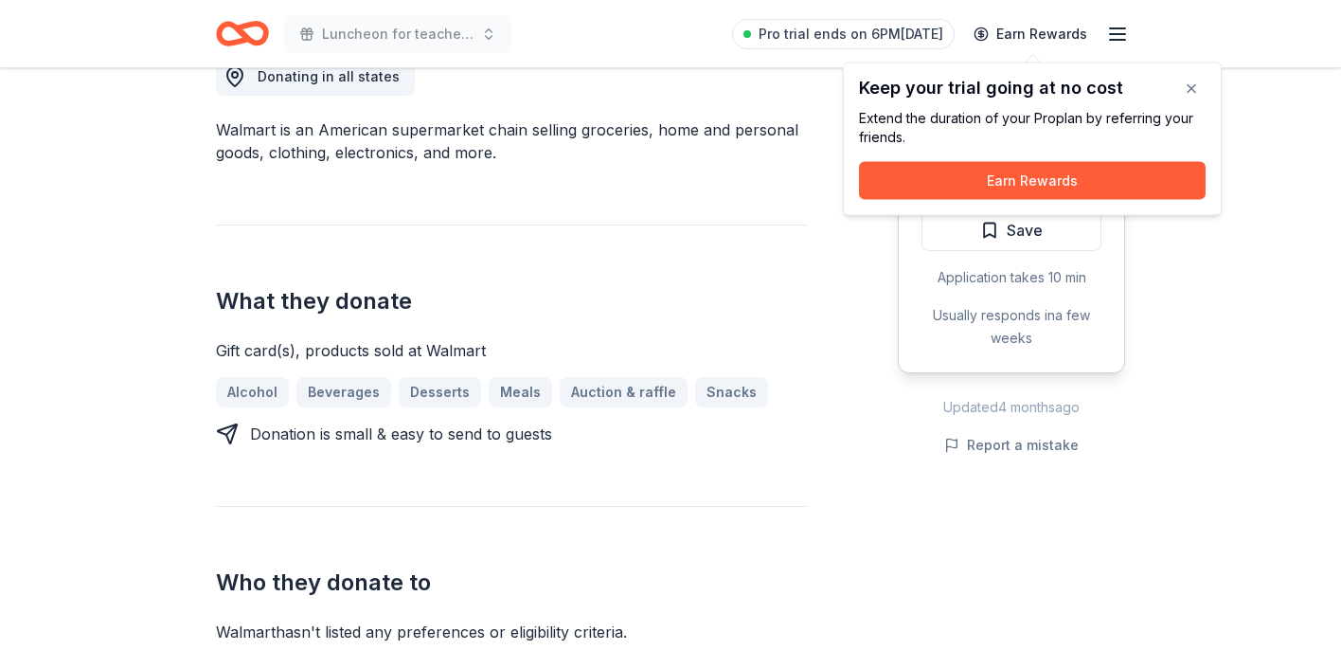
scroll to position [531, 0]
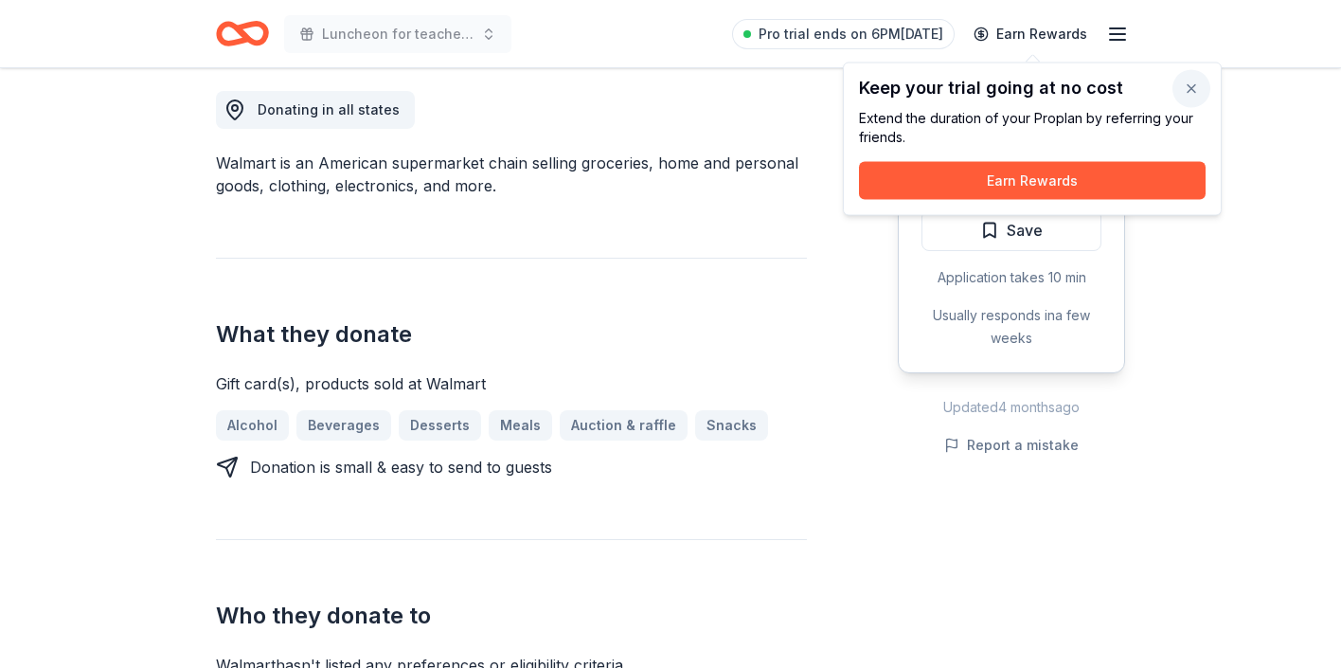
click at [1194, 86] on button "button" at bounding box center [1192, 89] width 38 height 38
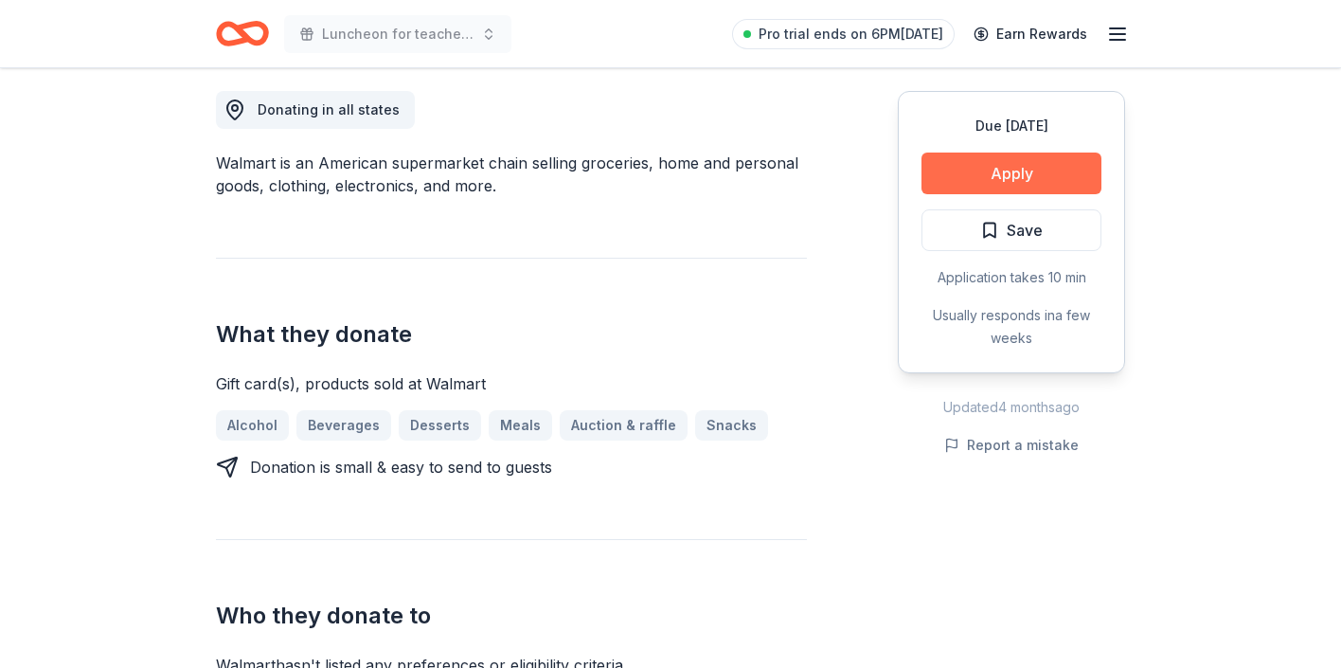
click at [980, 163] on button "Apply" at bounding box center [1012, 174] width 180 height 42
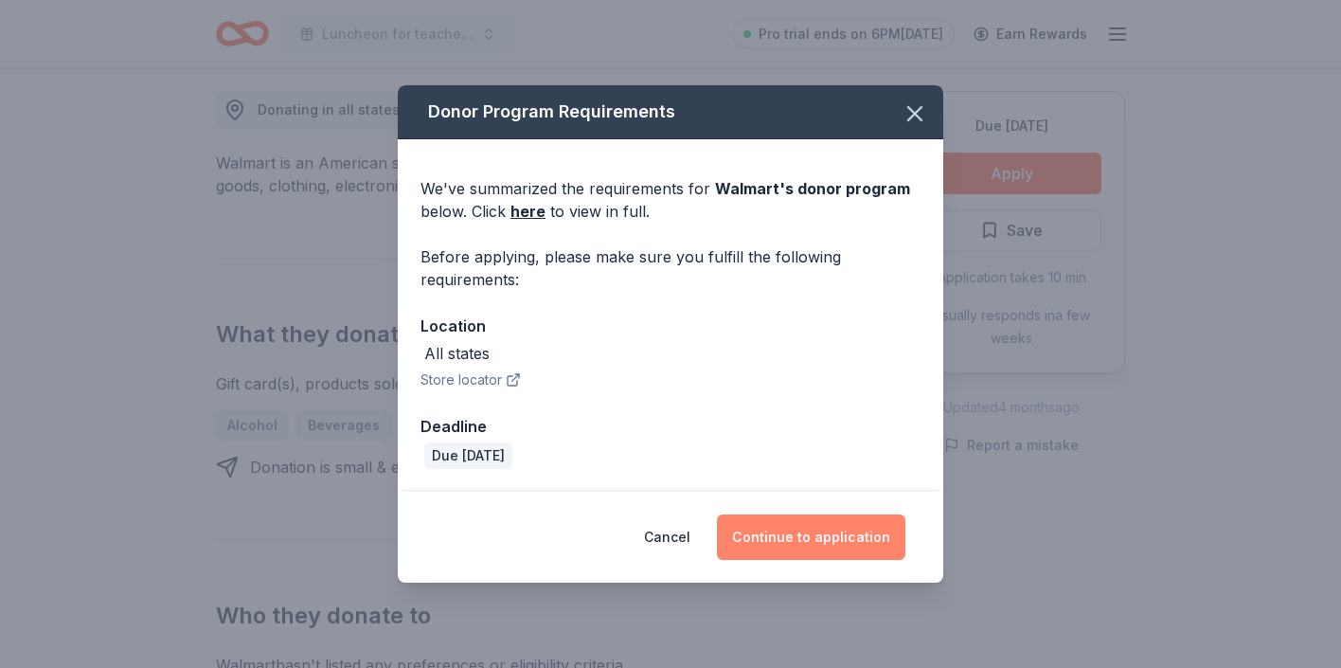
click at [766, 531] on button "Continue to application" at bounding box center [811, 536] width 189 height 45
